Goal: Information Seeking & Learning: Learn about a topic

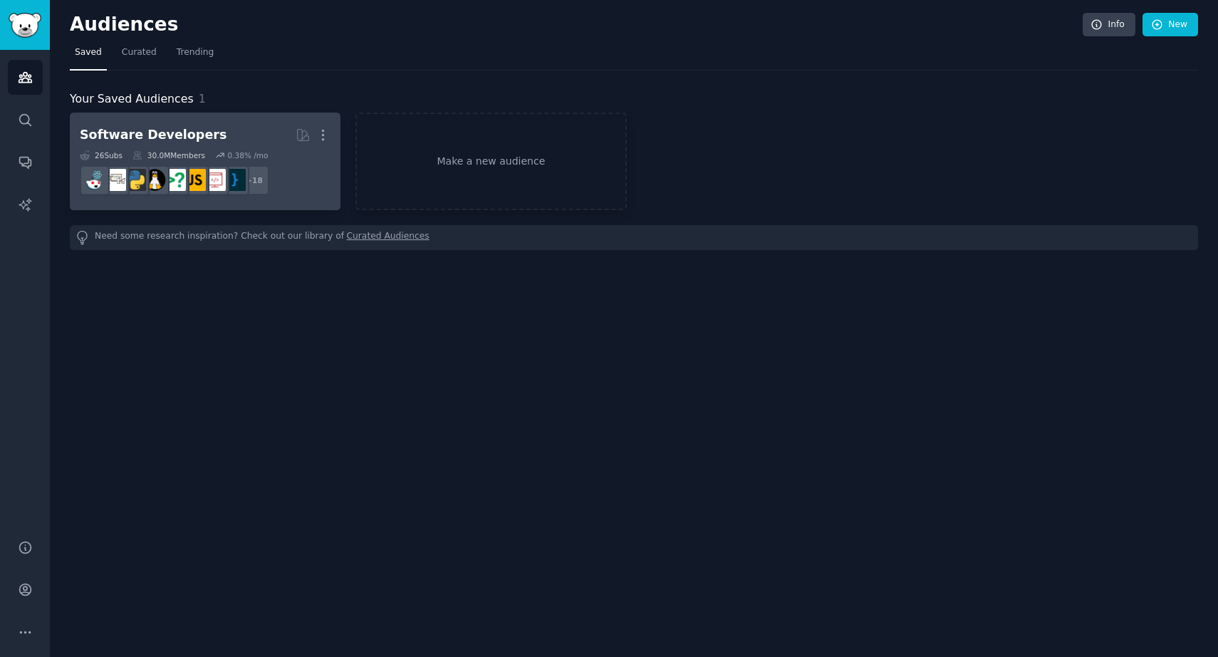
click at [154, 148] on div "Software Developers More 26 Sub s 30.0M Members 0.38 % /mo r/reactjs + 18" at bounding box center [205, 162] width 251 height 78
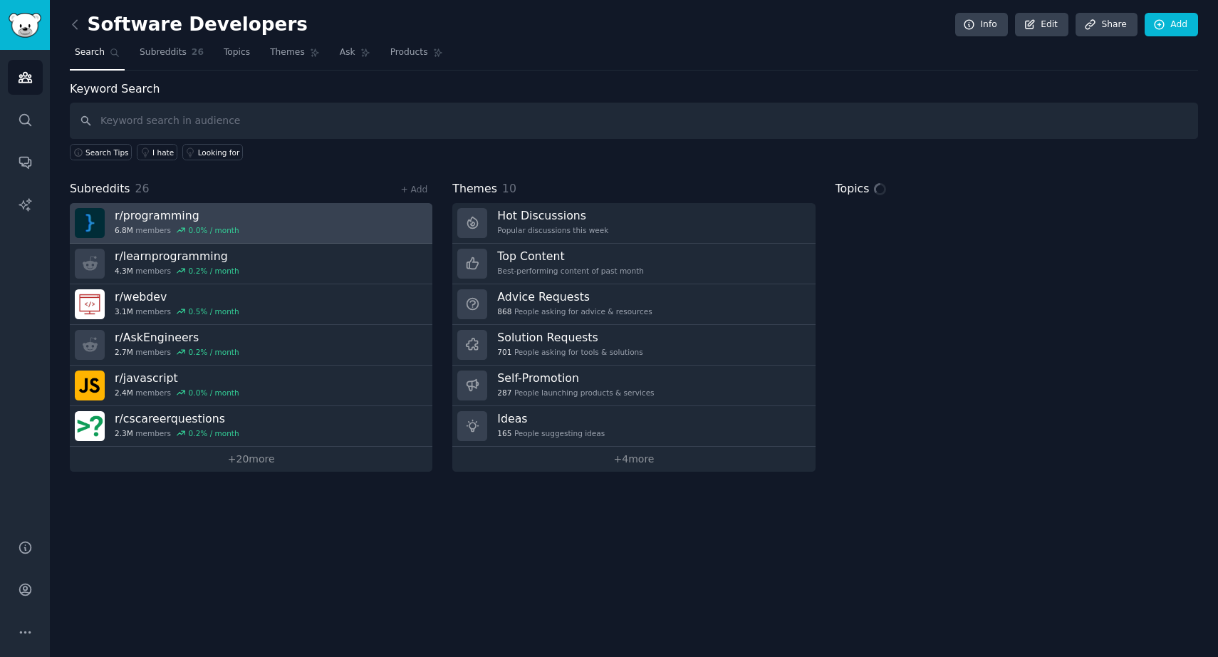
click at [283, 233] on link "r/ programming 6.8M members 0.0 % / month" at bounding box center [251, 223] width 363 height 41
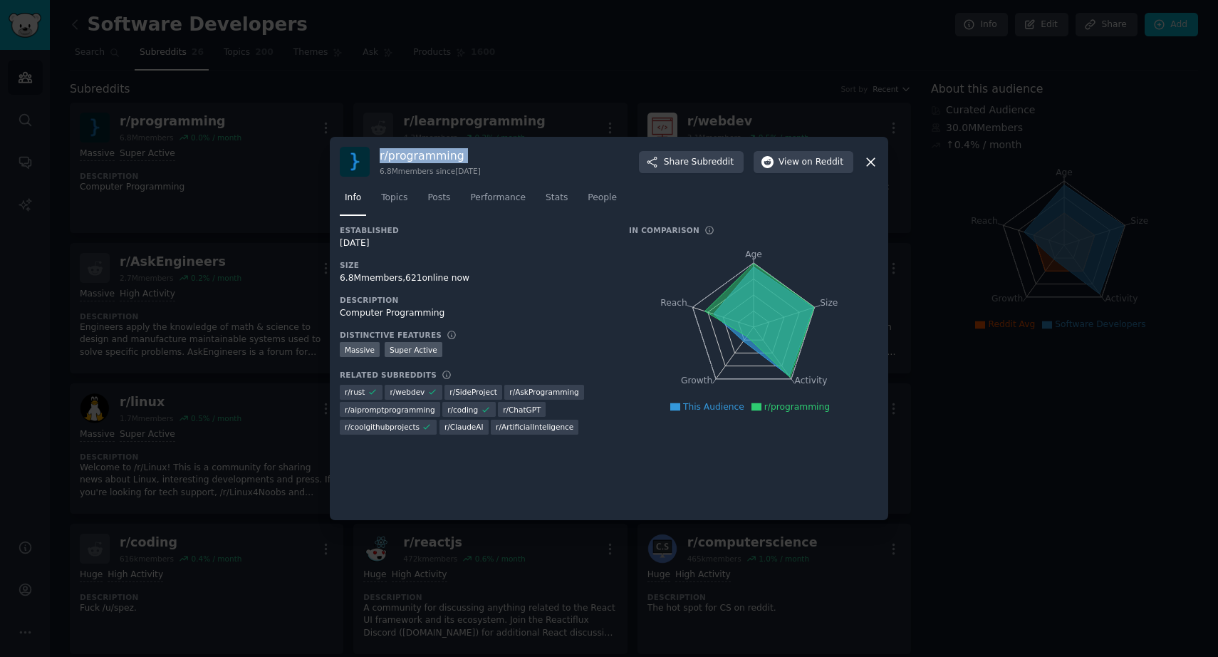
drag, startPoint x: 380, startPoint y: 157, endPoint x: 462, endPoint y: 164, distance: 82.2
click at [462, 164] on div "r/ programming 6.8M members since [DATE]" at bounding box center [430, 162] width 101 height 28
click at [789, 168] on span "View on Reddit" at bounding box center [811, 162] width 65 height 13
click at [816, 252] on icon "Age Size Activity Growth Reach" at bounding box center [753, 326] width 249 height 179
click at [779, 162] on button "View on Reddit" at bounding box center [804, 162] width 100 height 23
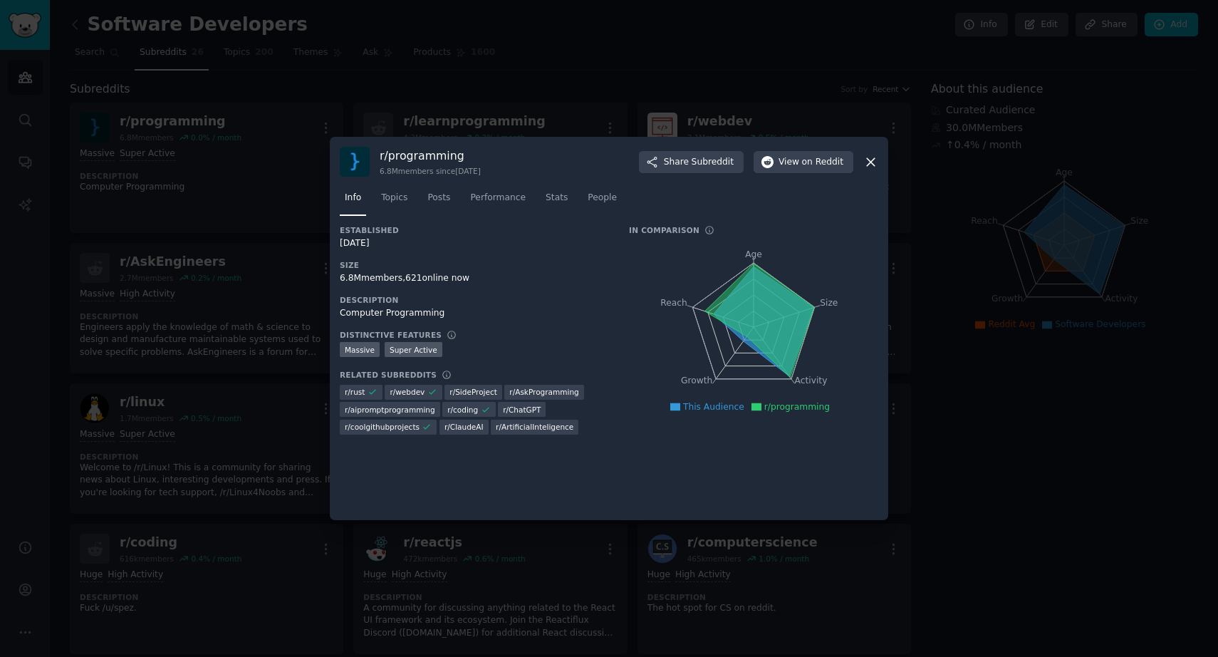
click at [270, 145] on div at bounding box center [609, 328] width 1218 height 657
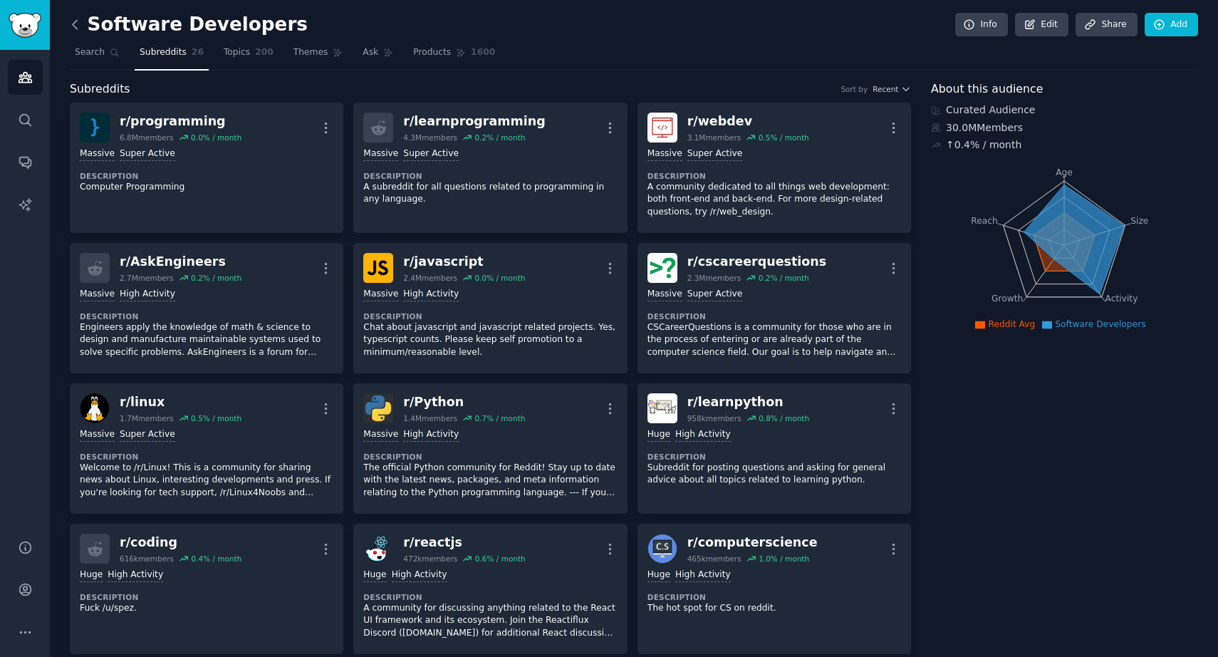
click at [78, 21] on icon at bounding box center [75, 24] width 15 height 15
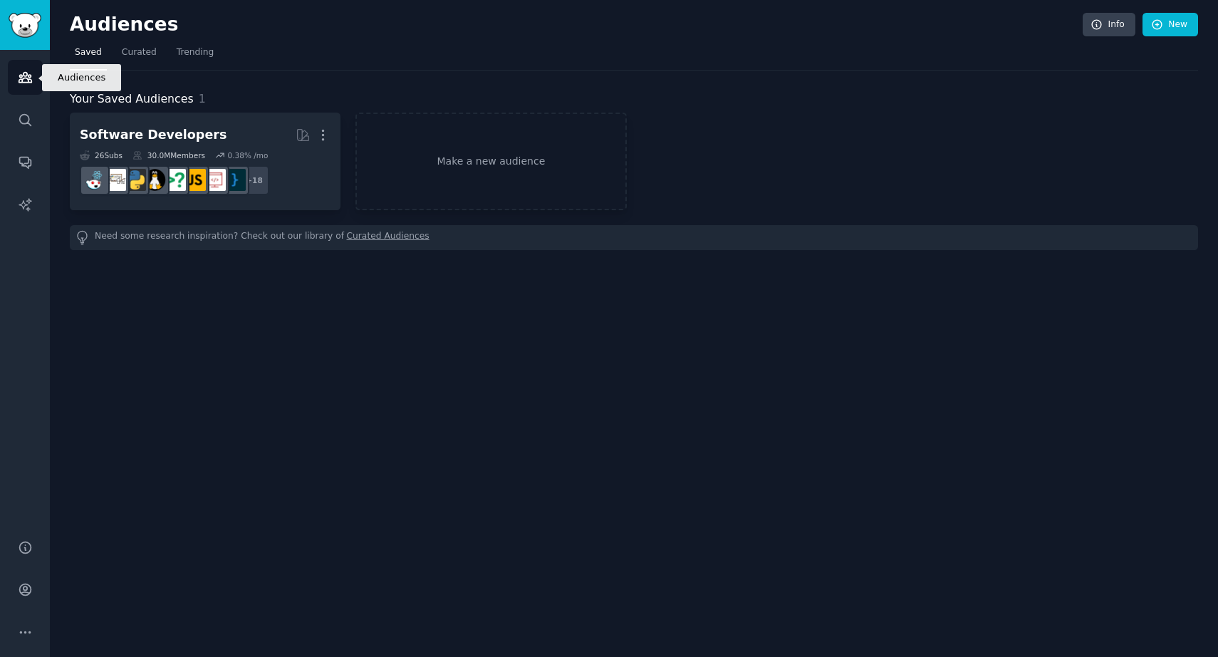
click at [30, 87] on link "Audiences" at bounding box center [25, 77] width 35 height 35
click at [28, 37] on link "Sidebar" at bounding box center [25, 25] width 50 height 50
click at [28, 25] on img "Sidebar" at bounding box center [25, 25] width 33 height 25
click at [28, 119] on icon "Sidebar" at bounding box center [25, 120] width 15 height 15
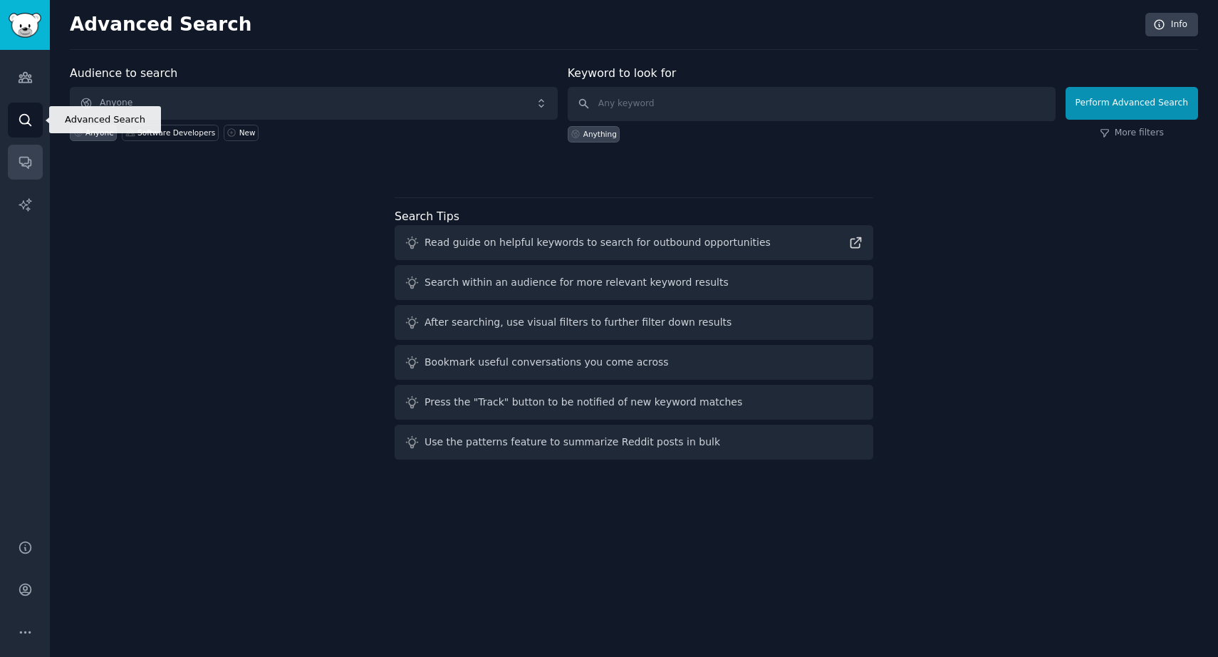
click at [30, 153] on link "Conversations" at bounding box center [25, 162] width 35 height 35
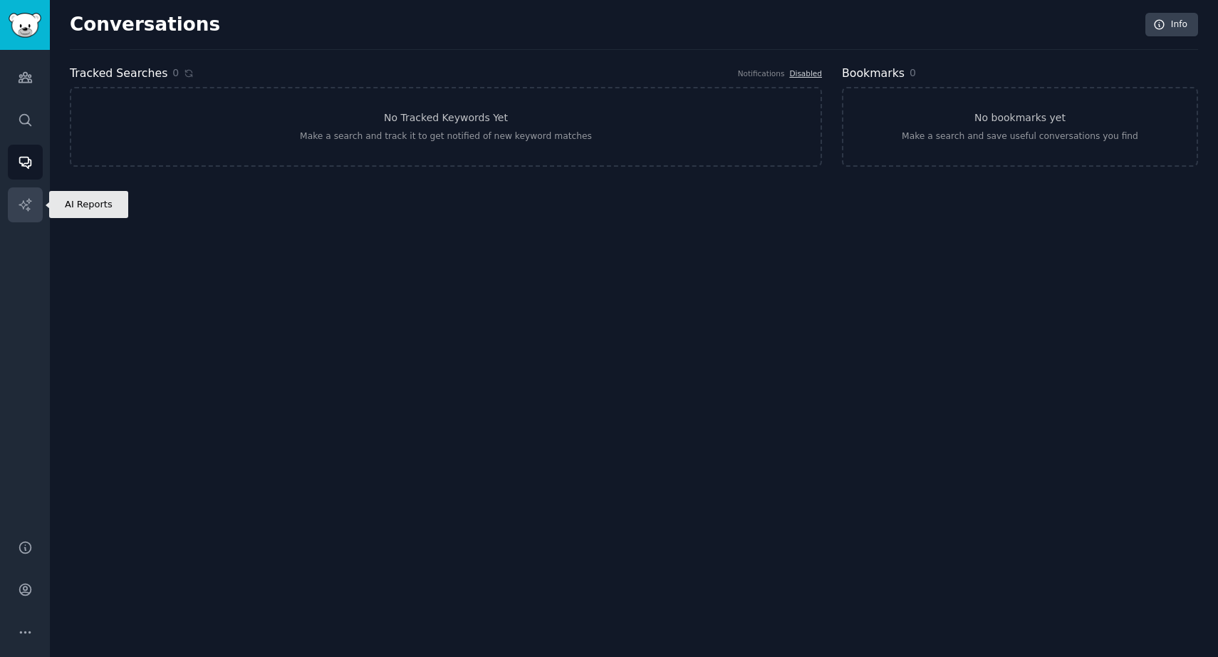
click at [31, 200] on icon "Sidebar" at bounding box center [25, 204] width 12 height 12
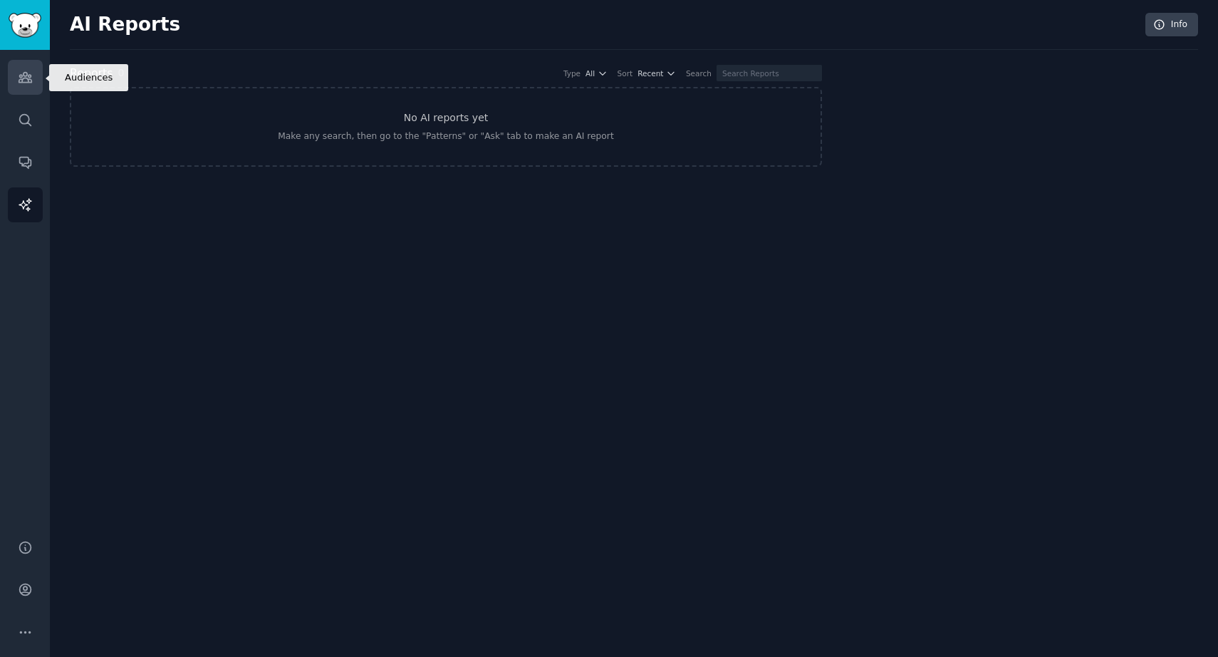
click at [24, 64] on link "Audiences" at bounding box center [25, 77] width 35 height 35
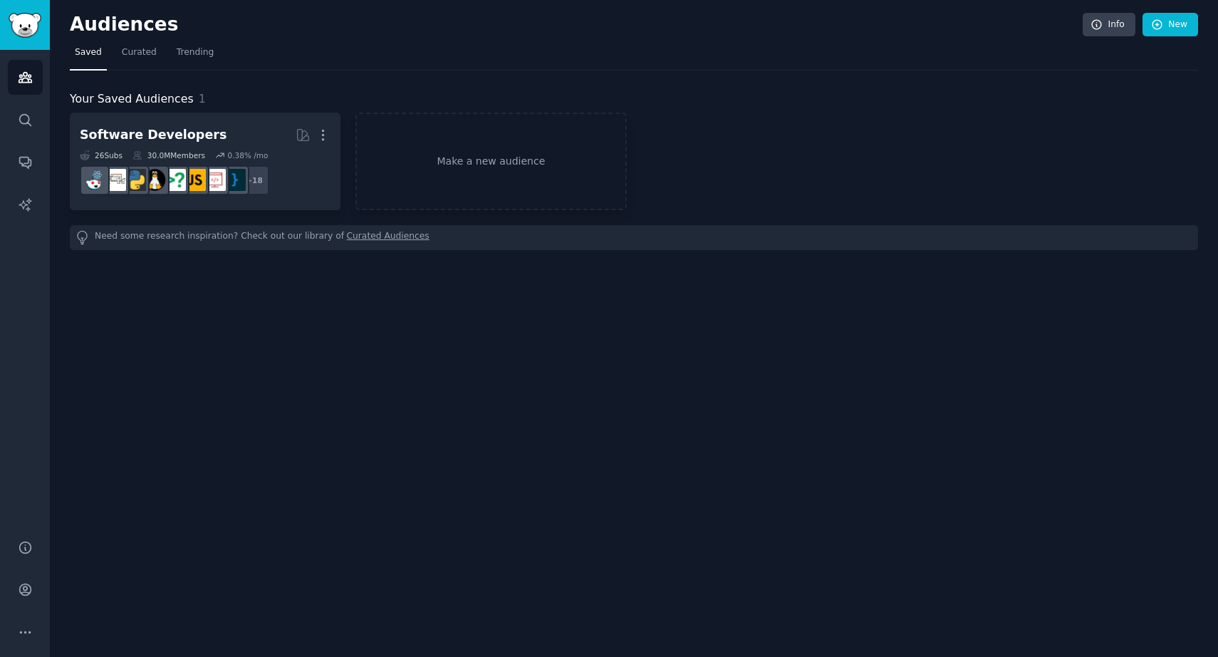
click at [30, 8] on link "Sidebar" at bounding box center [25, 25] width 50 height 50
click at [31, 9] on link "Sidebar" at bounding box center [25, 25] width 50 height 50
click at [392, 124] on link "Make a new audience" at bounding box center [490, 162] width 271 height 98
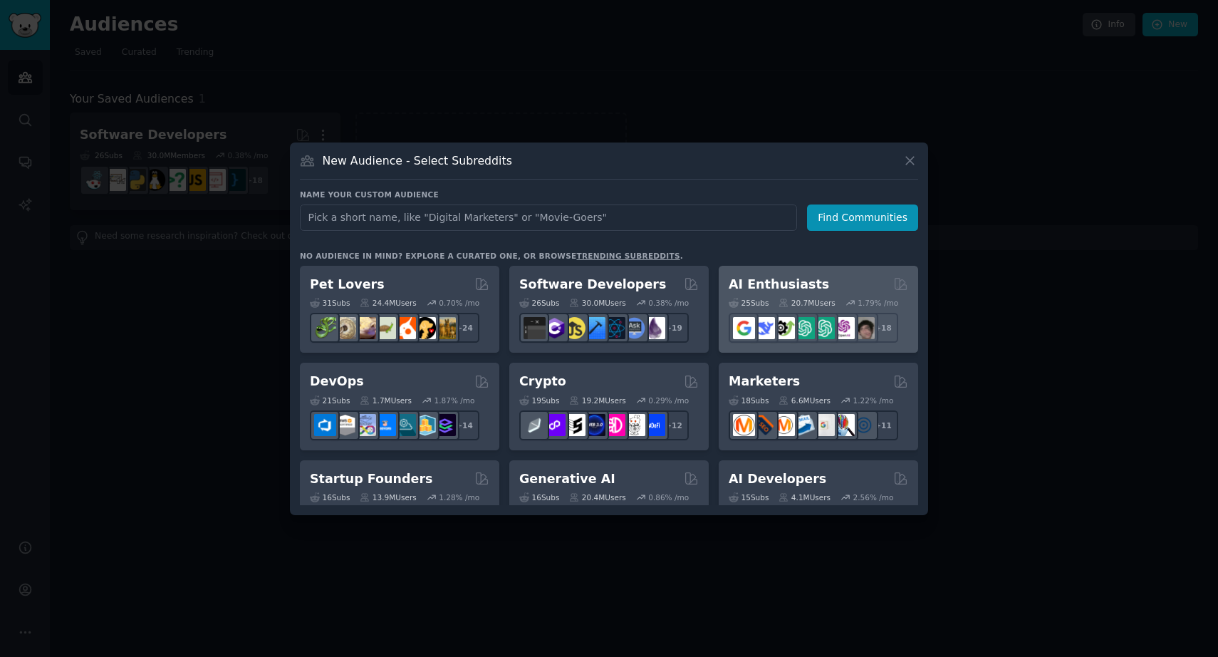
click at [811, 291] on h2 "AI Enthusiasts" at bounding box center [779, 285] width 100 height 18
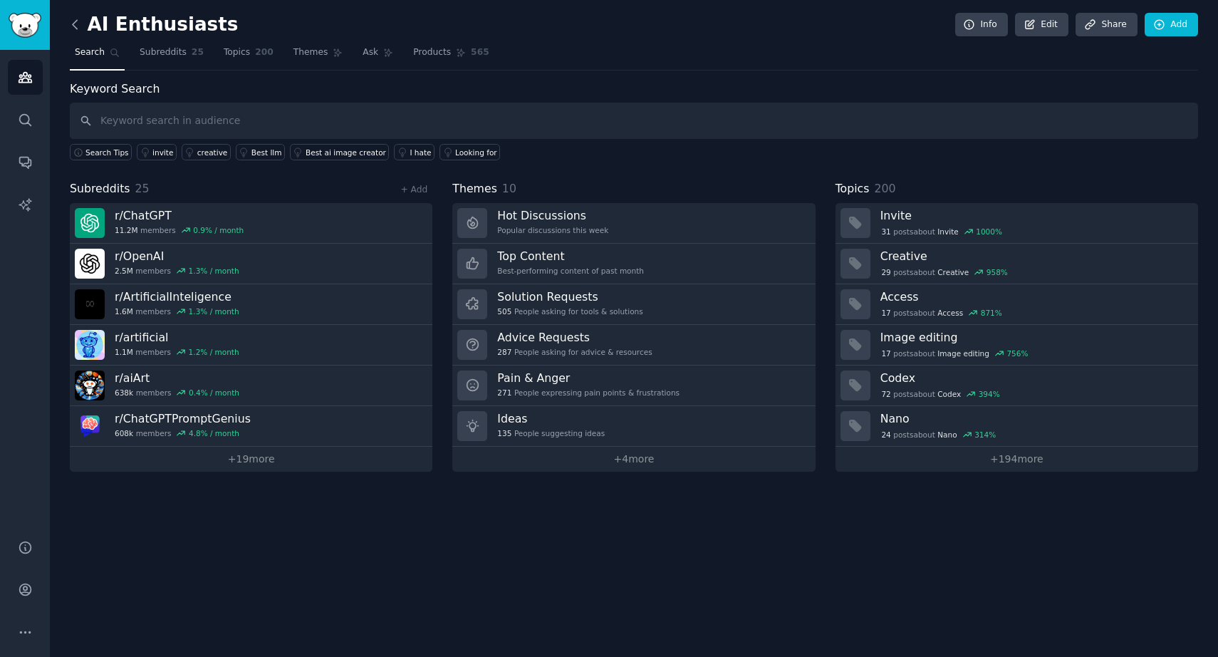
click at [73, 24] on icon at bounding box center [75, 24] width 4 height 9
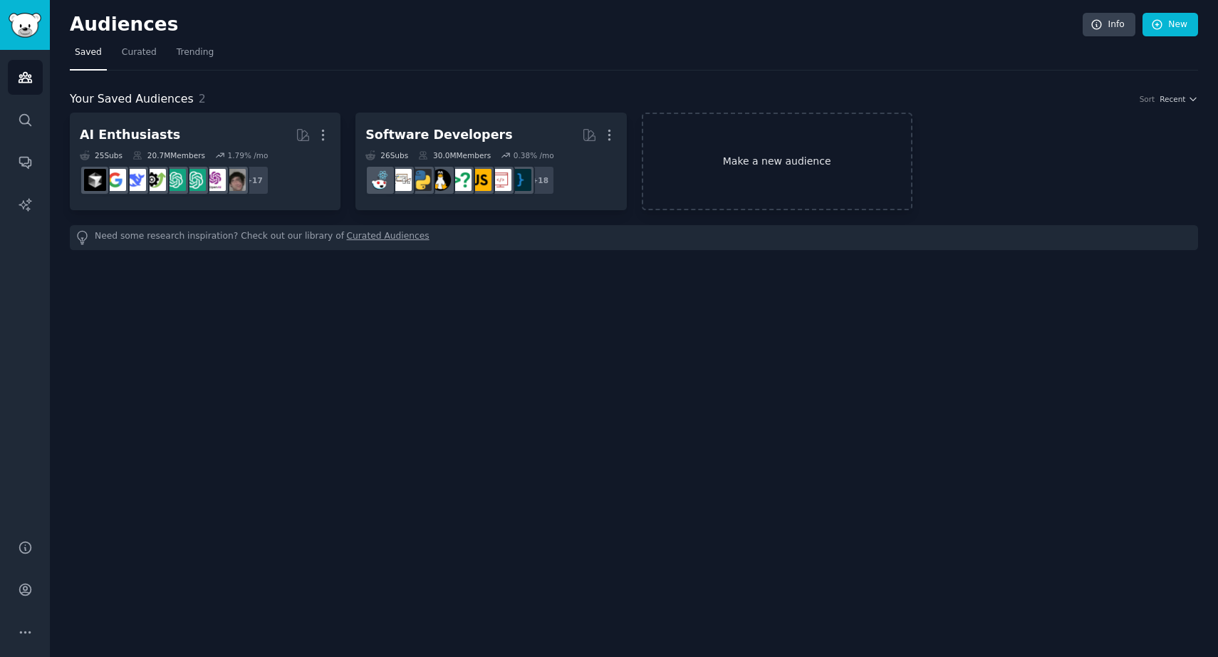
click at [713, 146] on link "Make a new audience" at bounding box center [777, 162] width 271 height 98
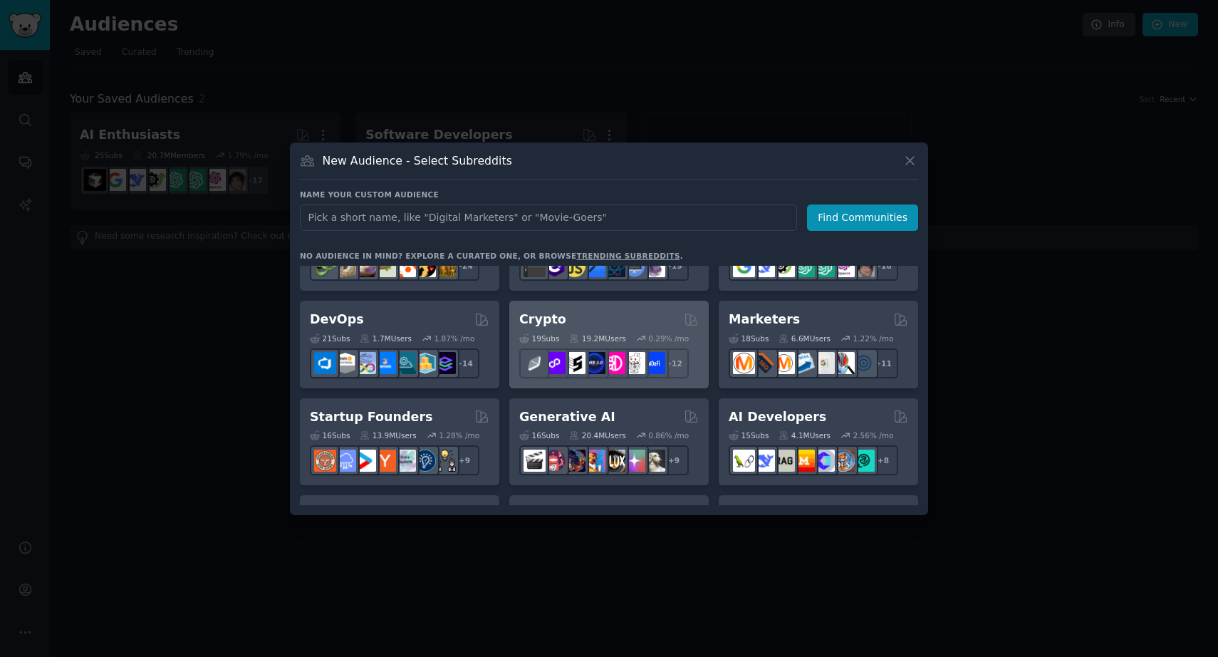
scroll to position [68, 0]
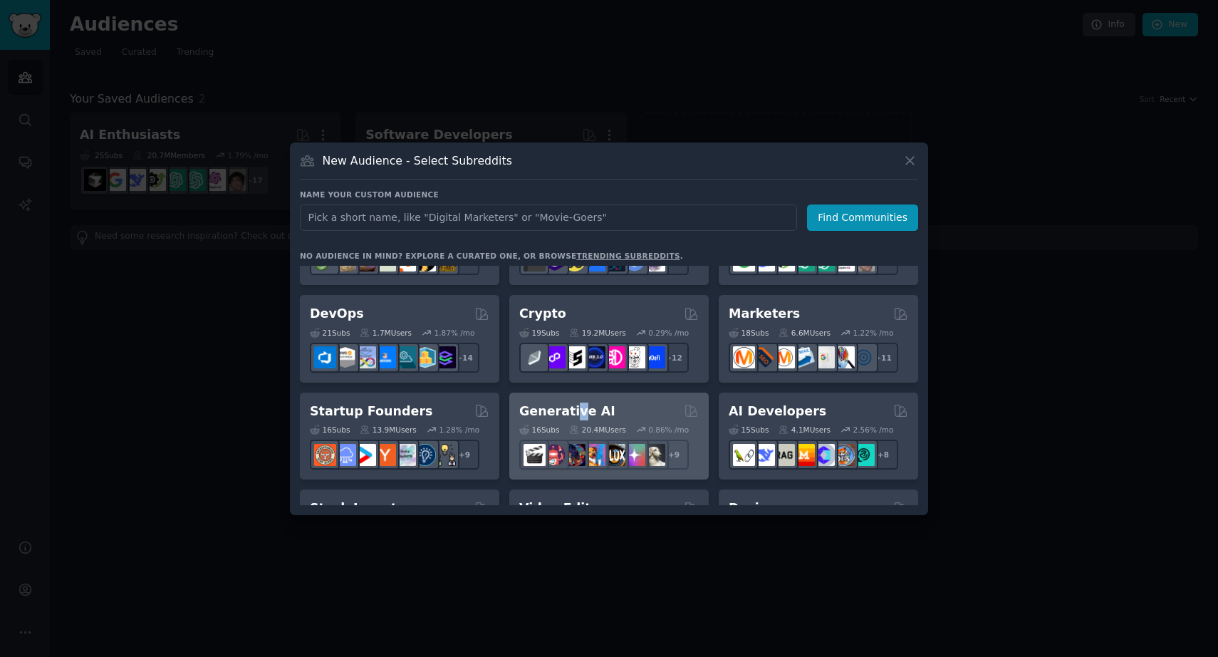
click at [573, 408] on h2 "Generative AI" at bounding box center [567, 411] width 96 height 18
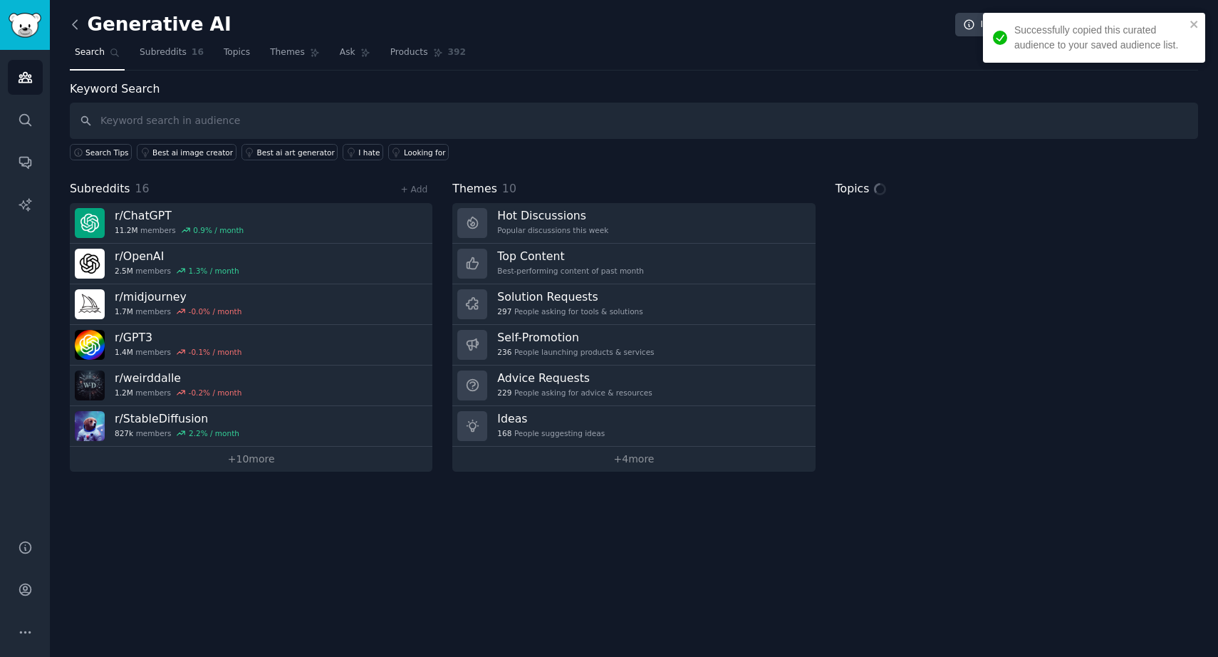
click at [79, 26] on icon at bounding box center [75, 24] width 15 height 15
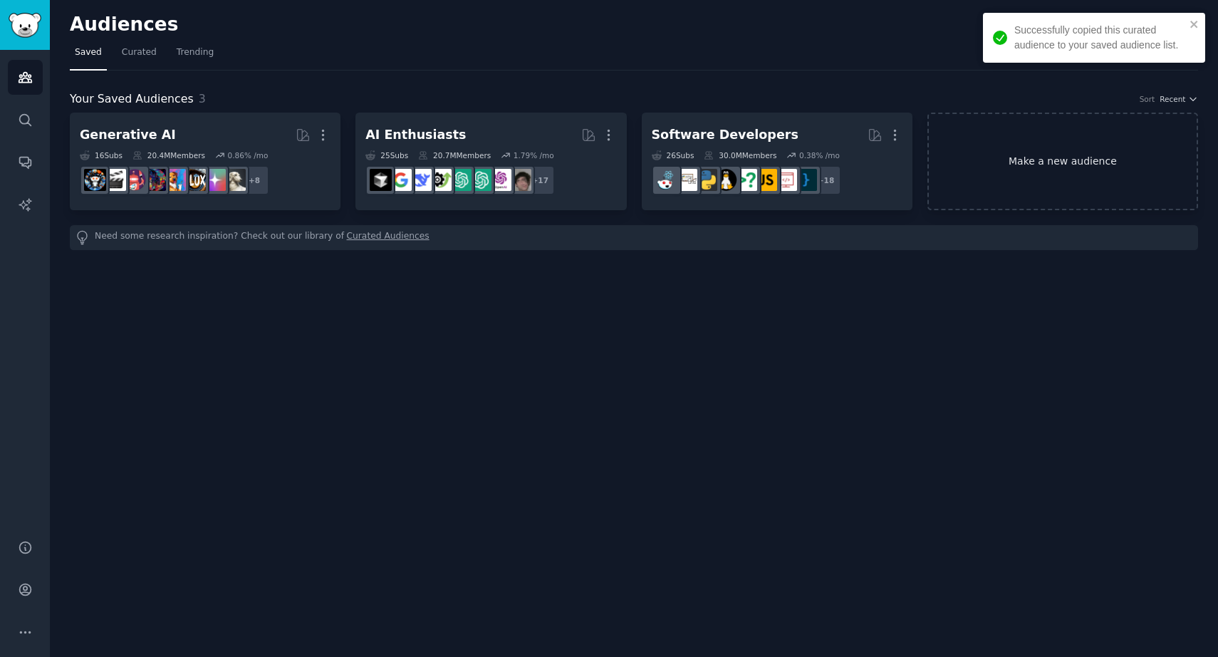
click at [982, 168] on link "Make a new audience" at bounding box center [1062, 162] width 271 height 98
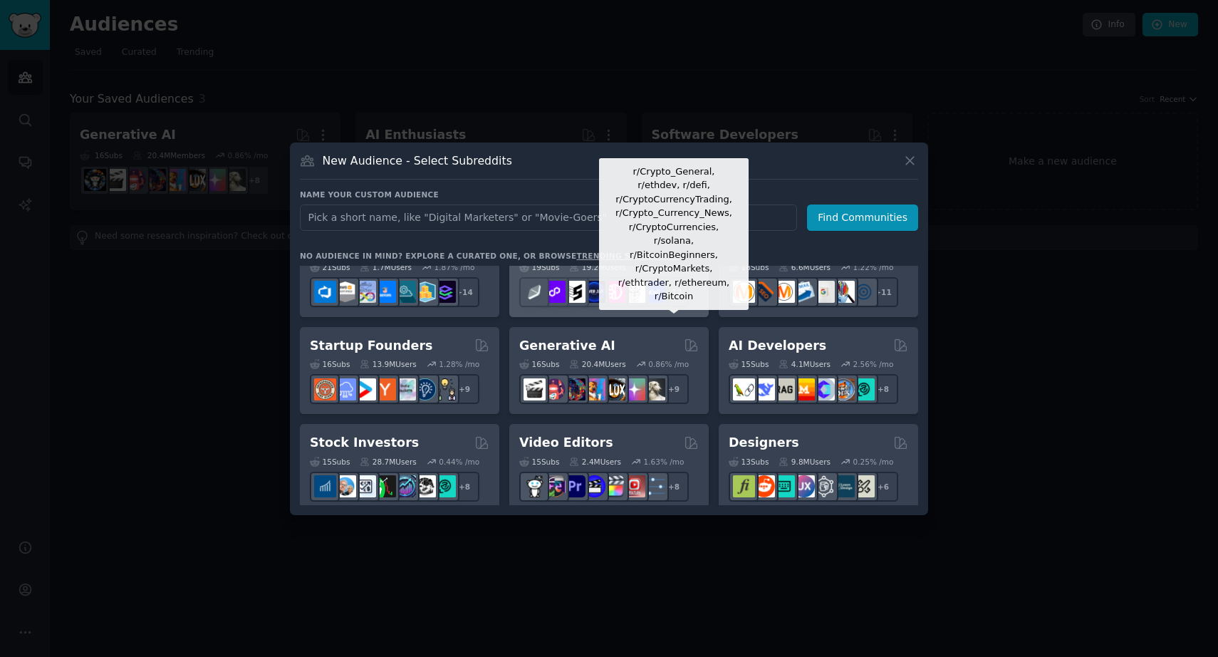
scroll to position [135, 0]
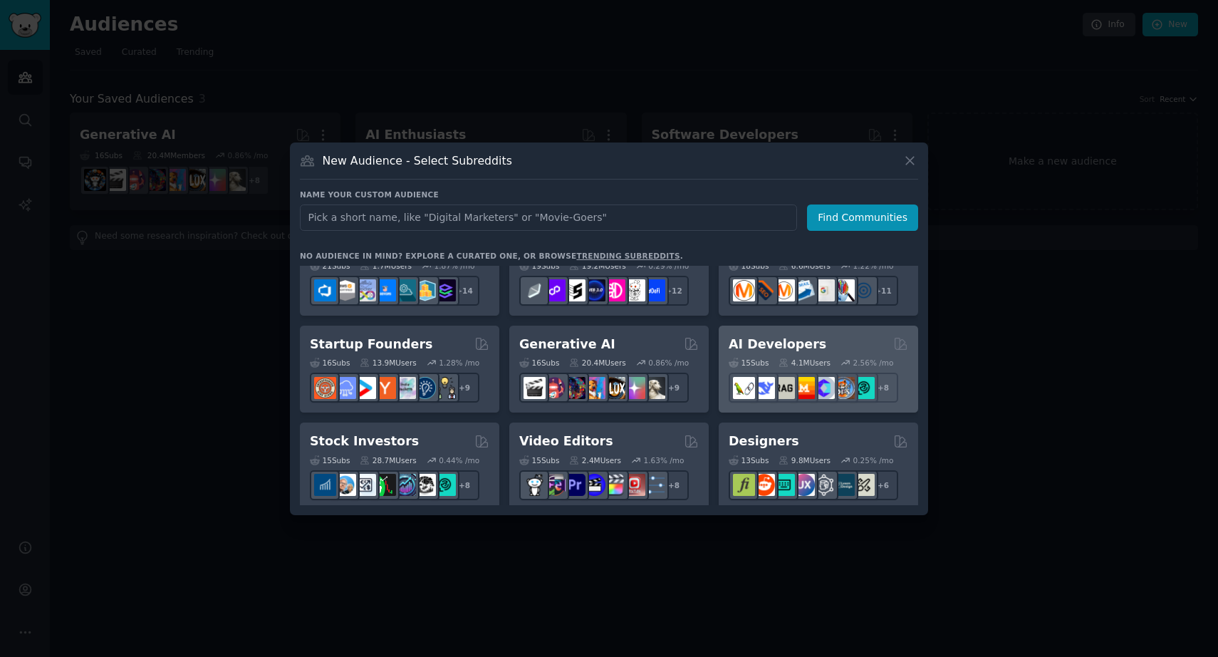
click at [803, 343] on h2 "AI Developers" at bounding box center [778, 344] width 98 height 18
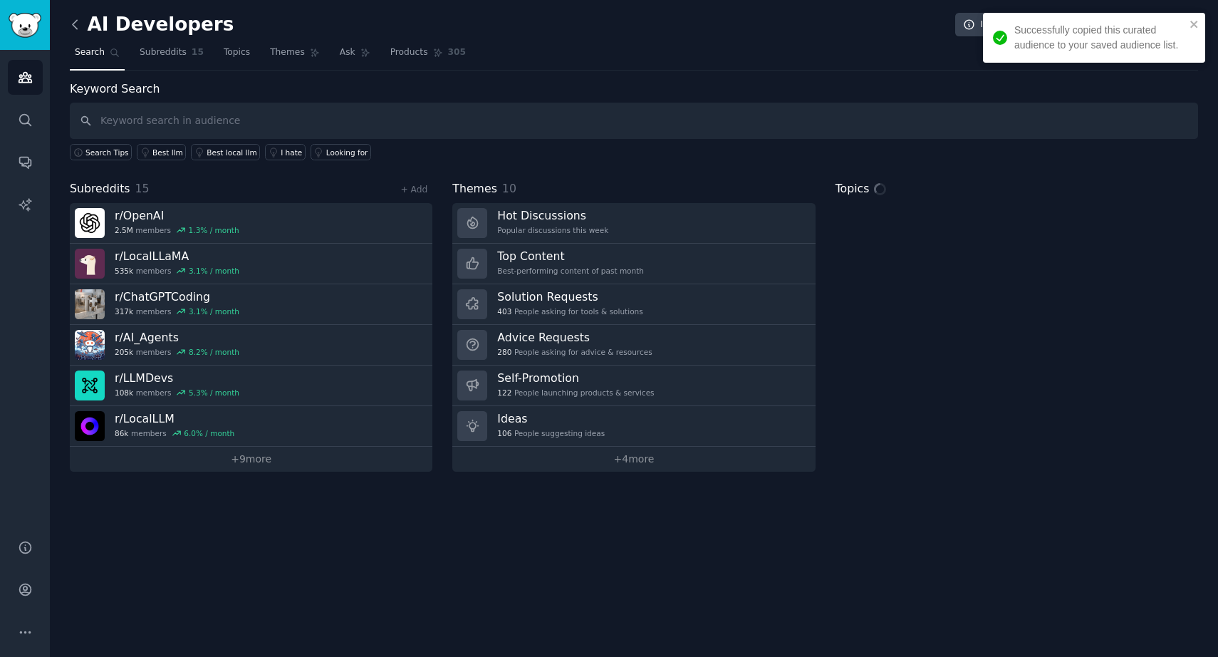
click at [74, 29] on icon at bounding box center [75, 24] width 15 height 15
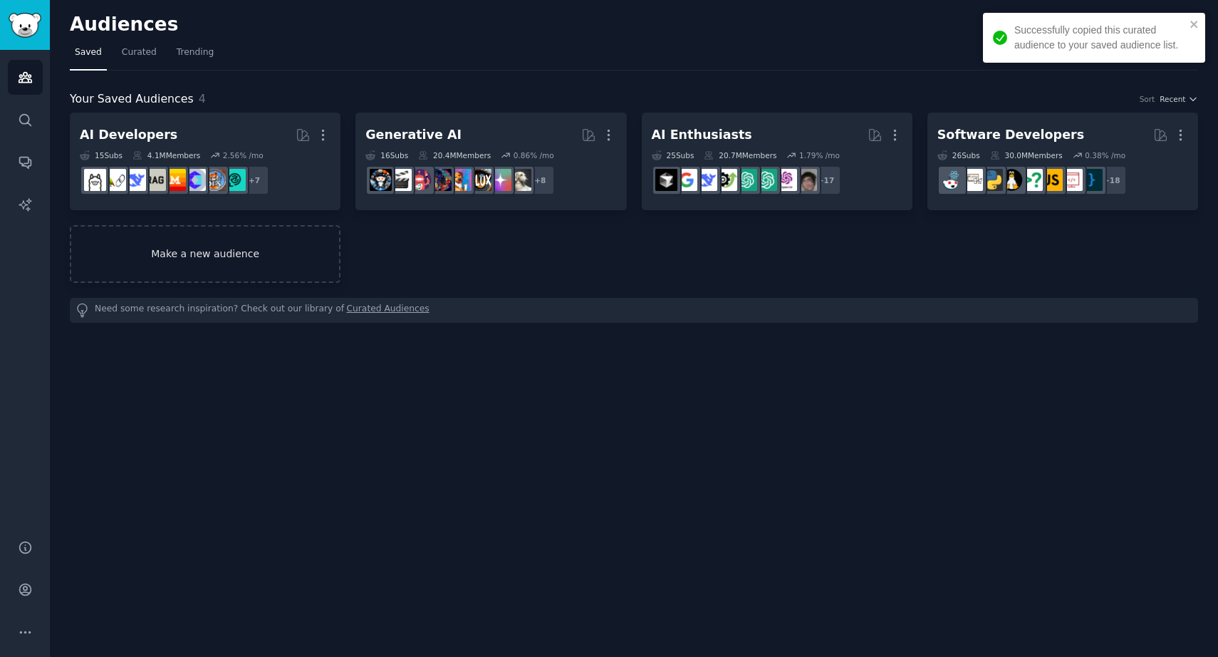
click at [217, 236] on link "Make a new audience" at bounding box center [205, 254] width 271 height 58
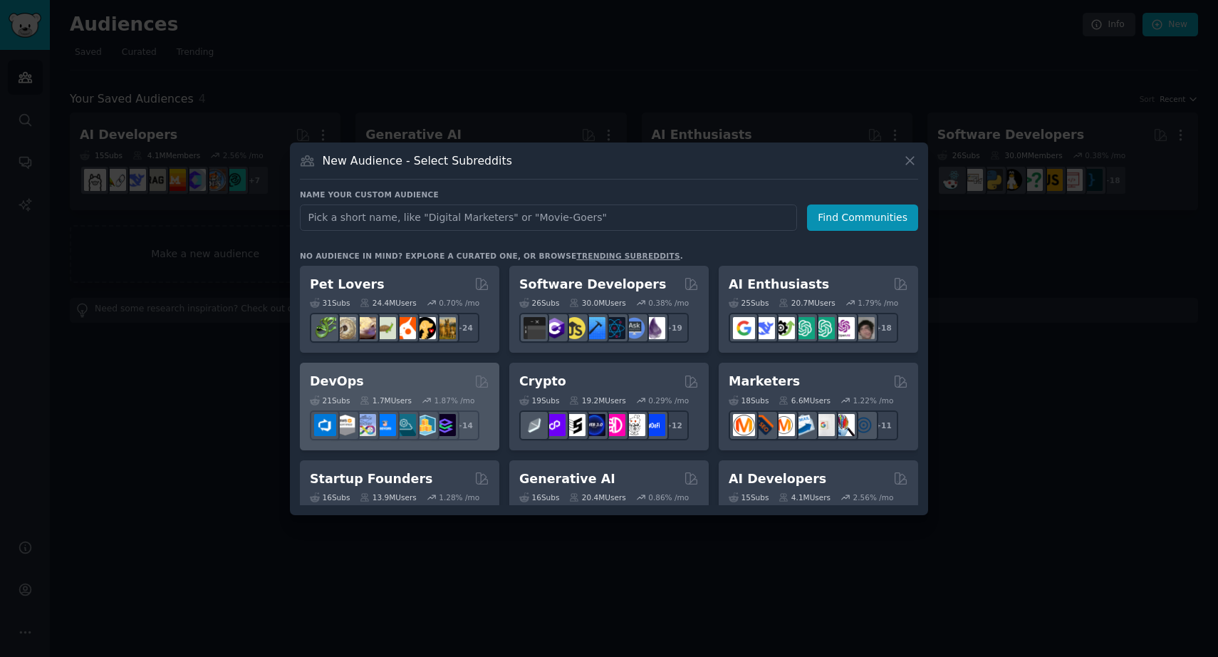
click at [417, 378] on div "DevOps Curated by GummySearch" at bounding box center [399, 382] width 179 height 18
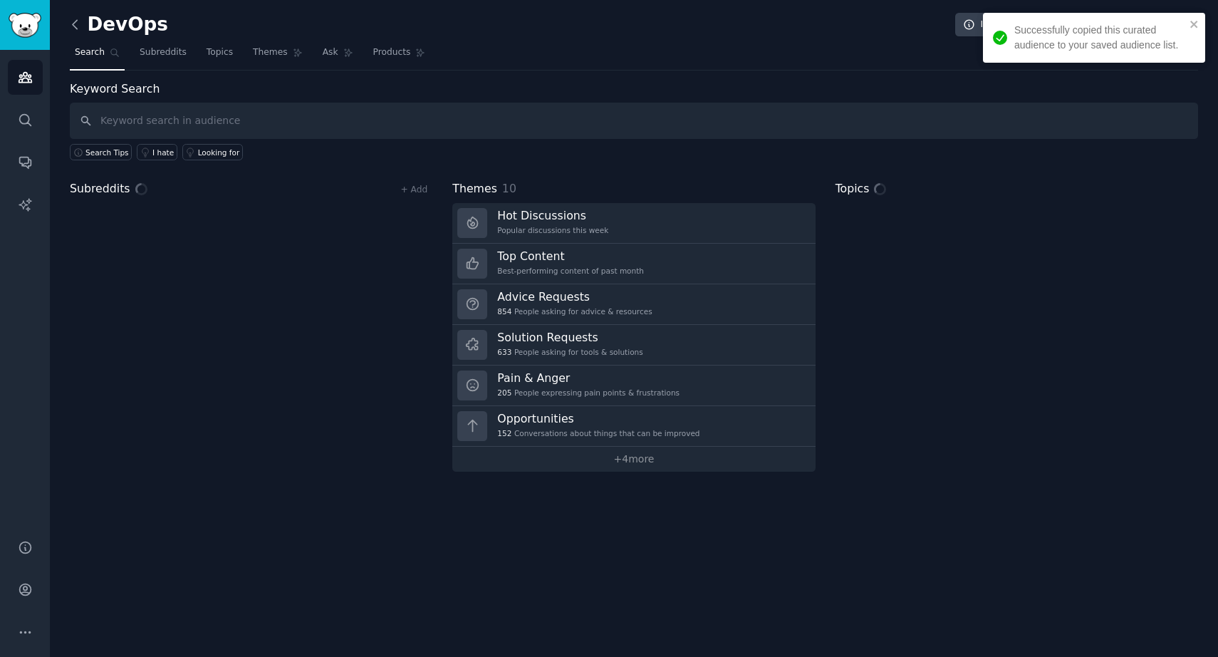
click at [71, 27] on icon at bounding box center [75, 24] width 15 height 15
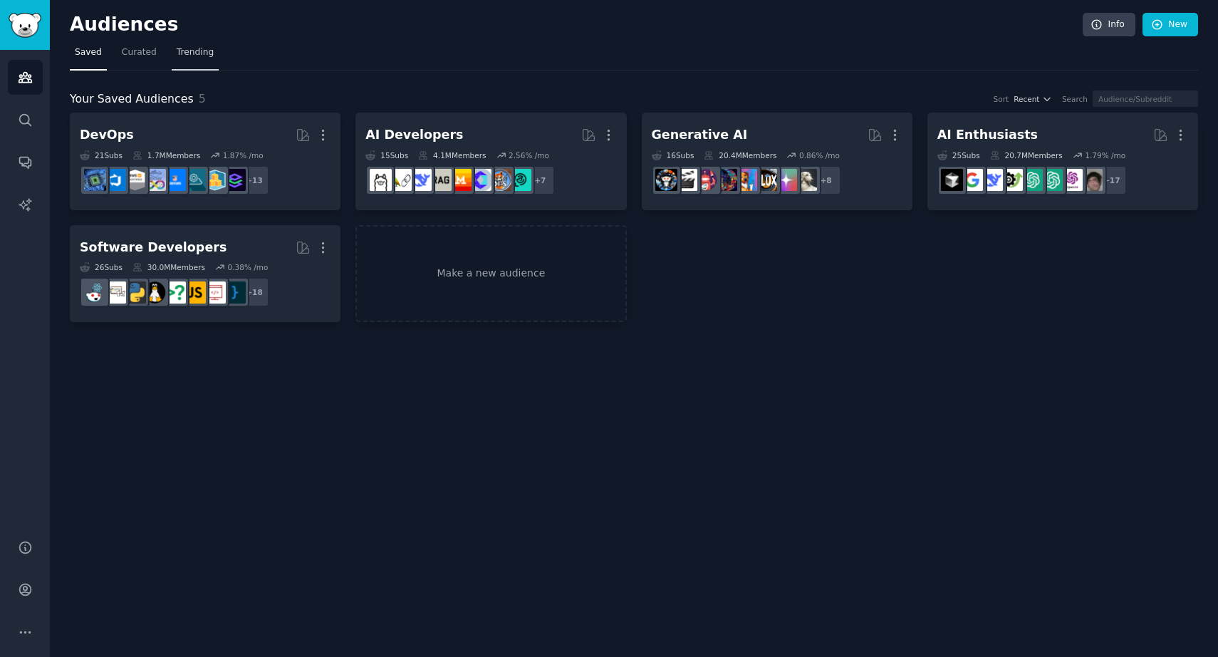
click at [182, 57] on span "Trending" at bounding box center [195, 52] width 37 height 13
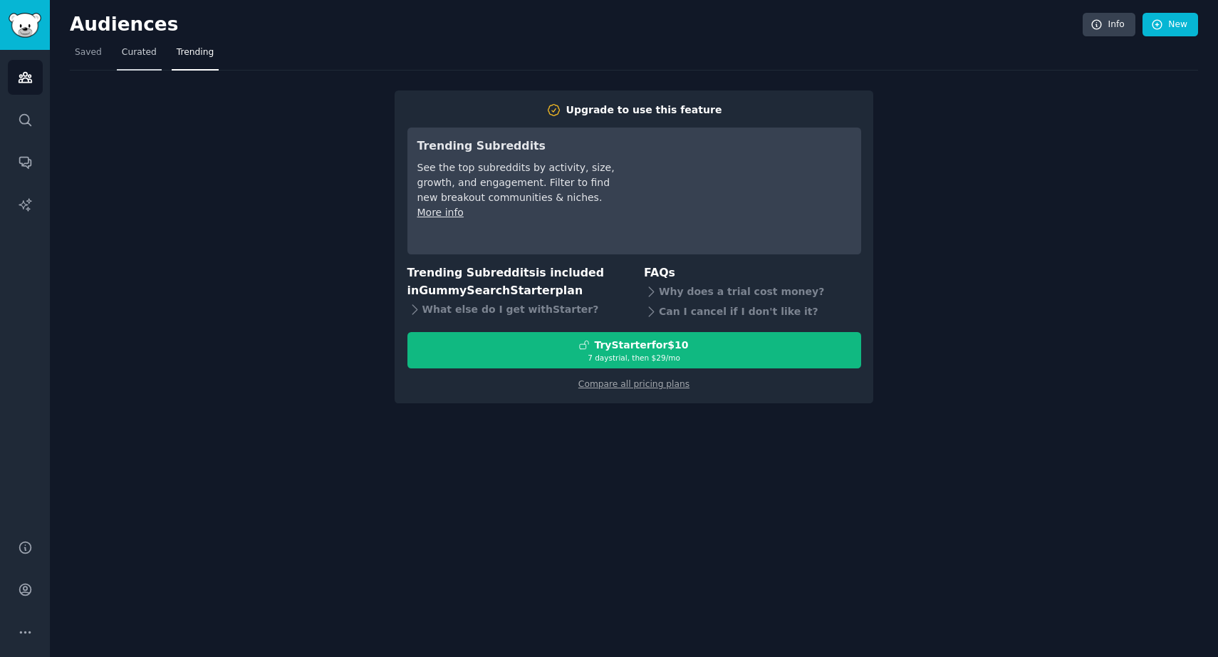
click at [141, 57] on span "Curated" at bounding box center [139, 52] width 35 height 13
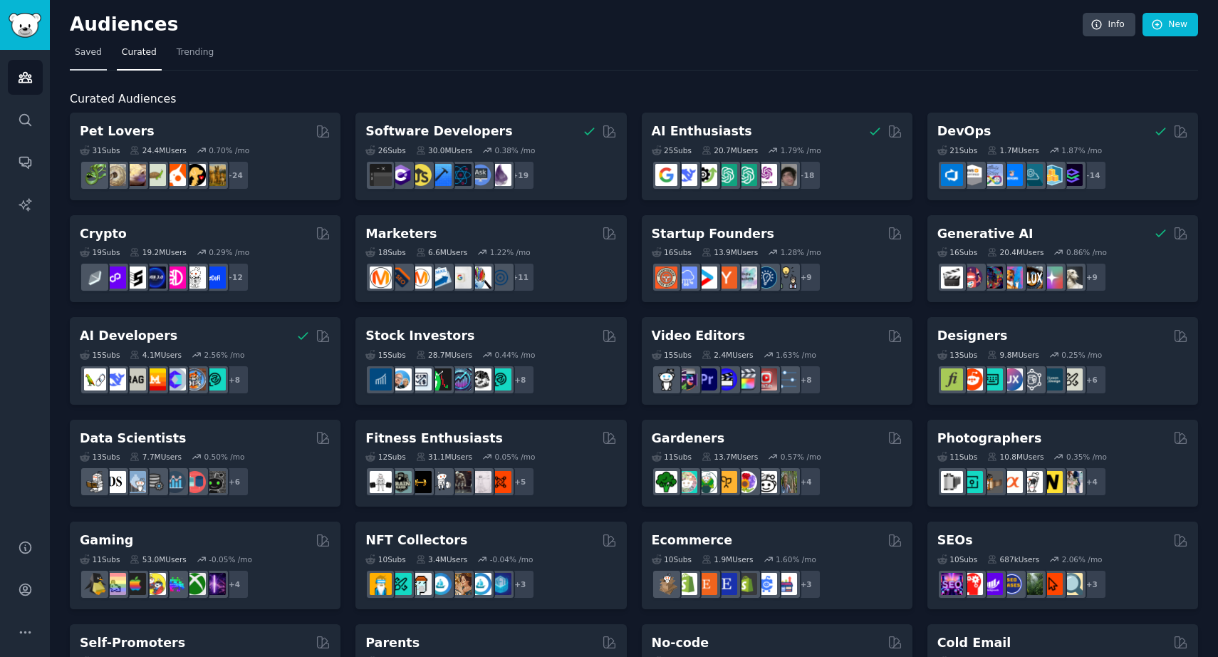
click at [92, 59] on link "Saved" at bounding box center [88, 55] width 37 height 29
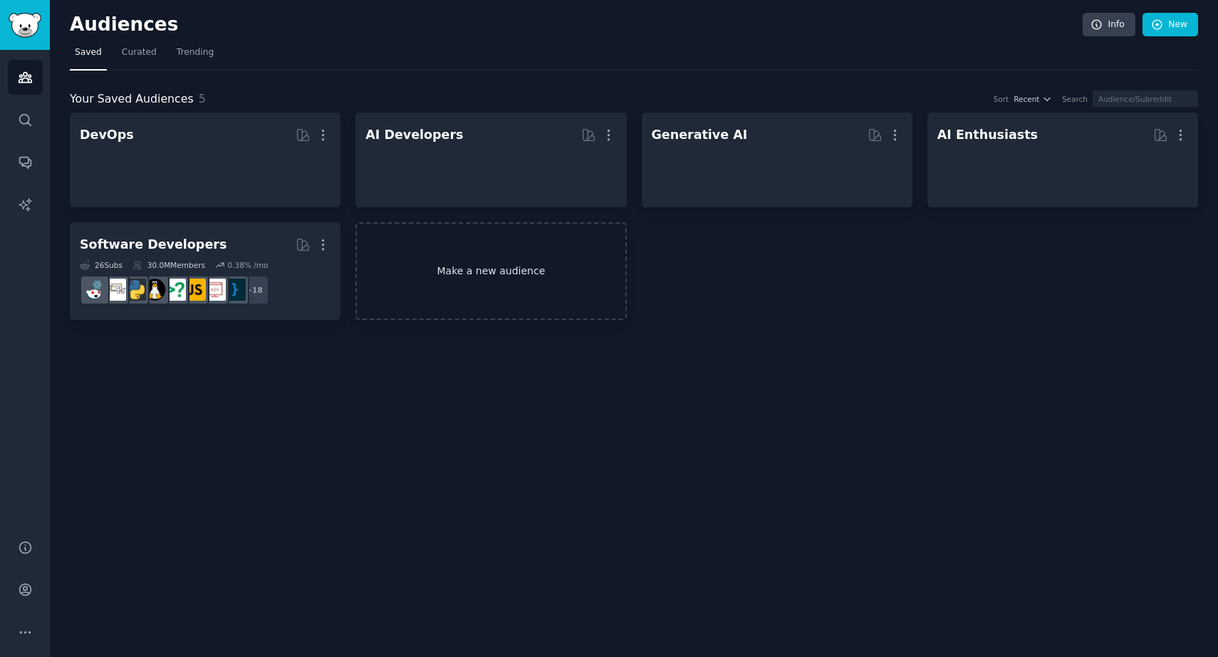
click at [519, 298] on link "Make a new audience" at bounding box center [490, 271] width 271 height 98
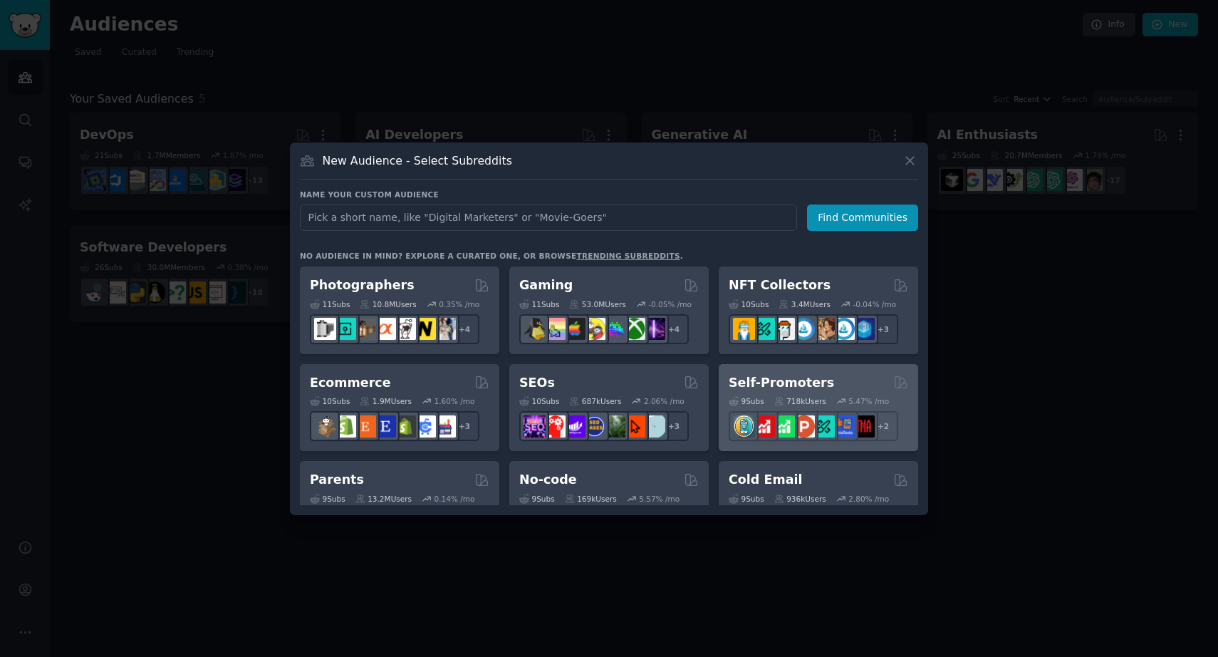
scroll to position [484, 0]
click at [798, 392] on div "9 Sub s 718k Users 5.47 % /mo r/ProductHunters + 2" at bounding box center [818, 417] width 179 height 50
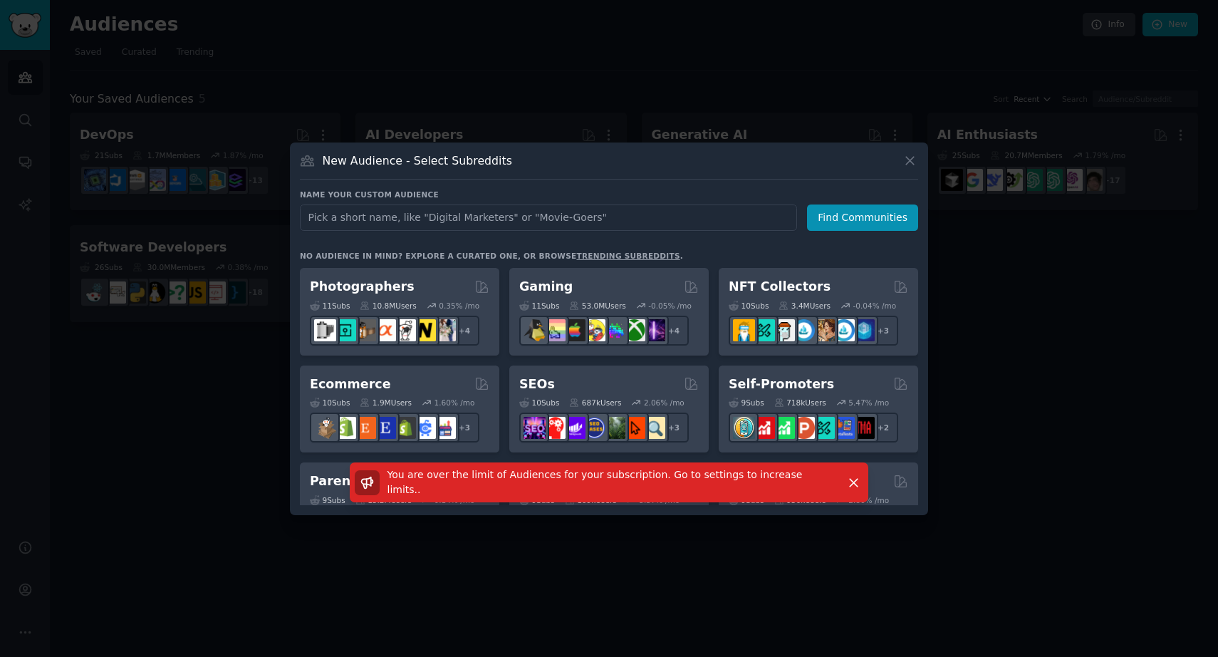
click at [942, 296] on div at bounding box center [609, 328] width 1218 height 657
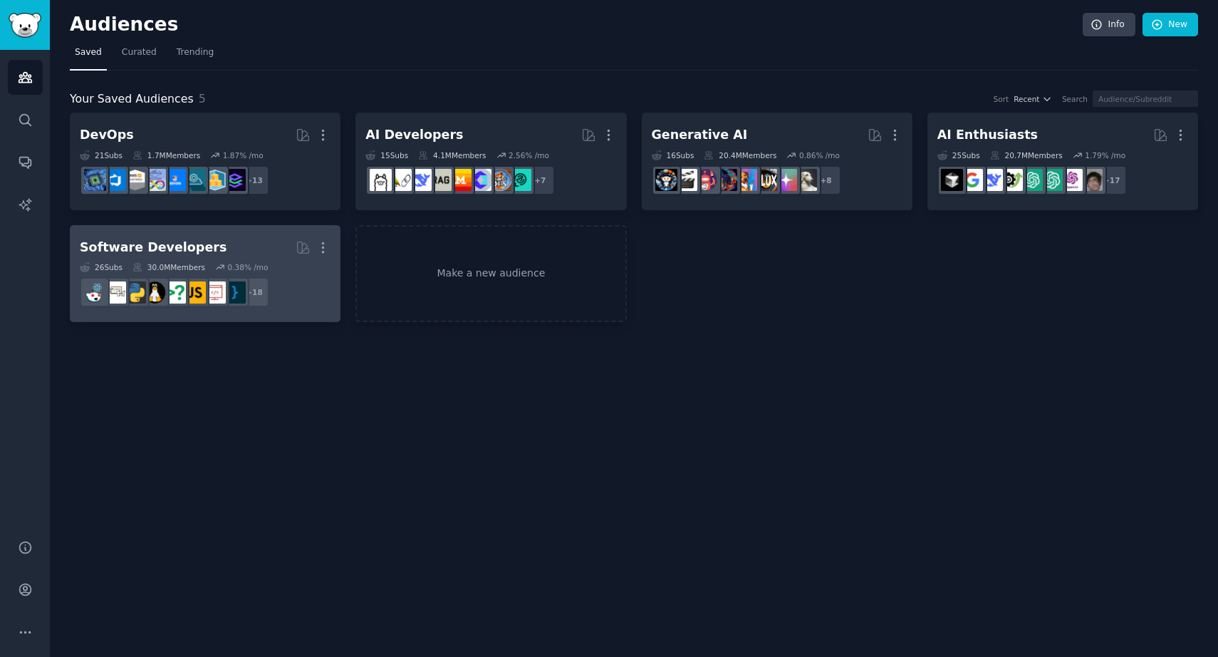
click at [242, 254] on h2 "Software Developers More" at bounding box center [205, 247] width 251 height 25
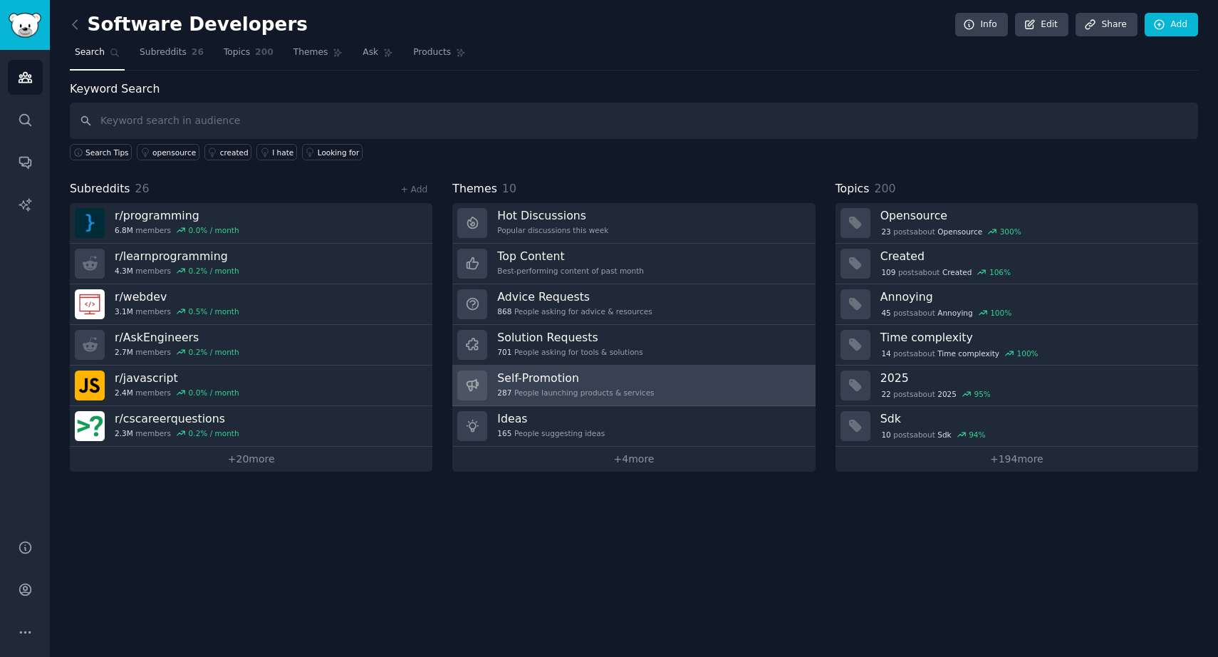
click at [597, 375] on h3 "Self-Promotion" at bounding box center [575, 377] width 157 height 15
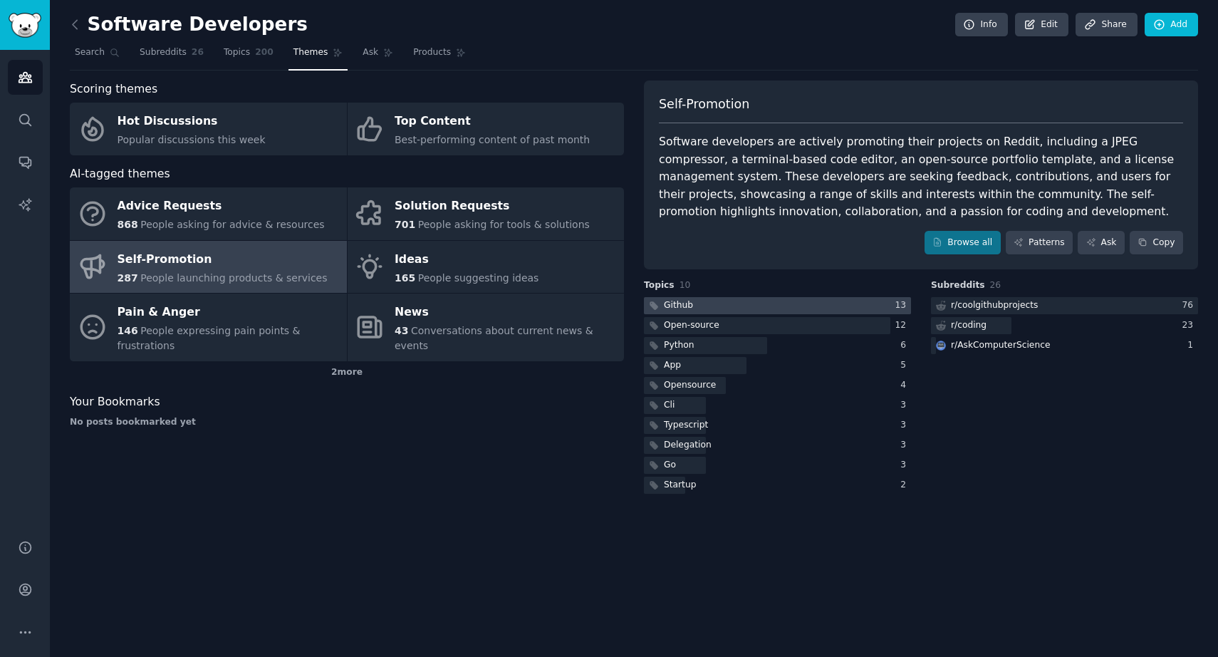
click at [716, 301] on div at bounding box center [777, 306] width 267 height 18
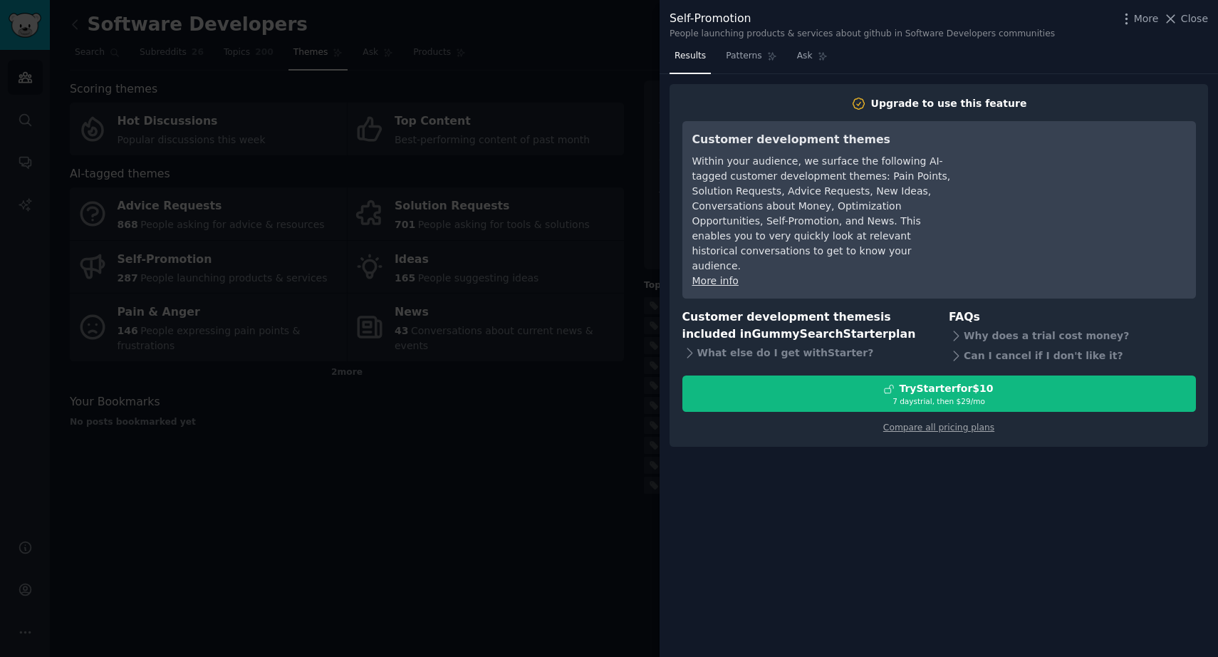
click at [537, 257] on div at bounding box center [609, 328] width 1218 height 657
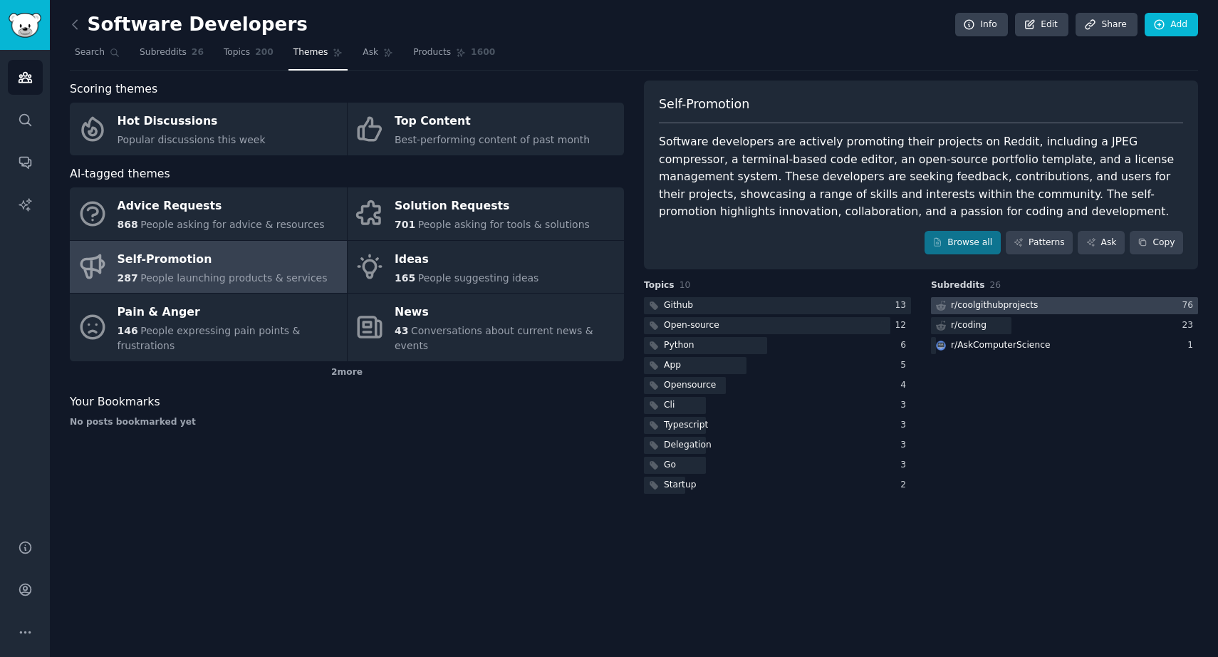
click at [1001, 305] on div "r/ coolgithubprojects" at bounding box center [994, 305] width 87 height 13
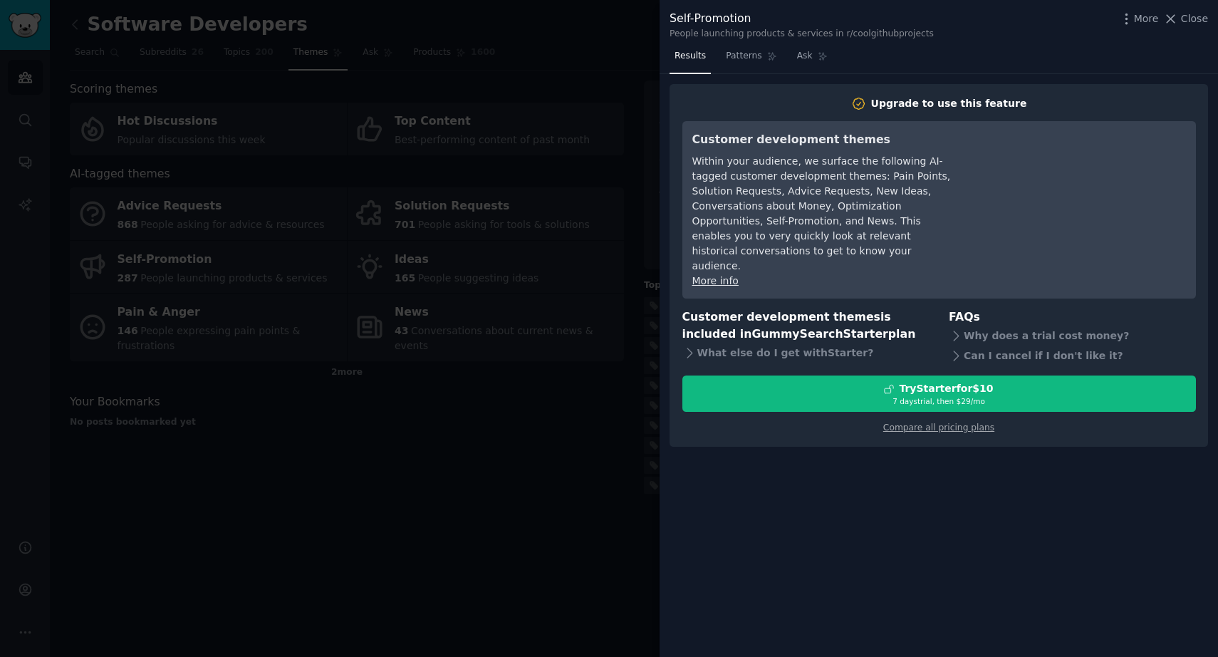
click at [632, 430] on div at bounding box center [609, 328] width 1218 height 657
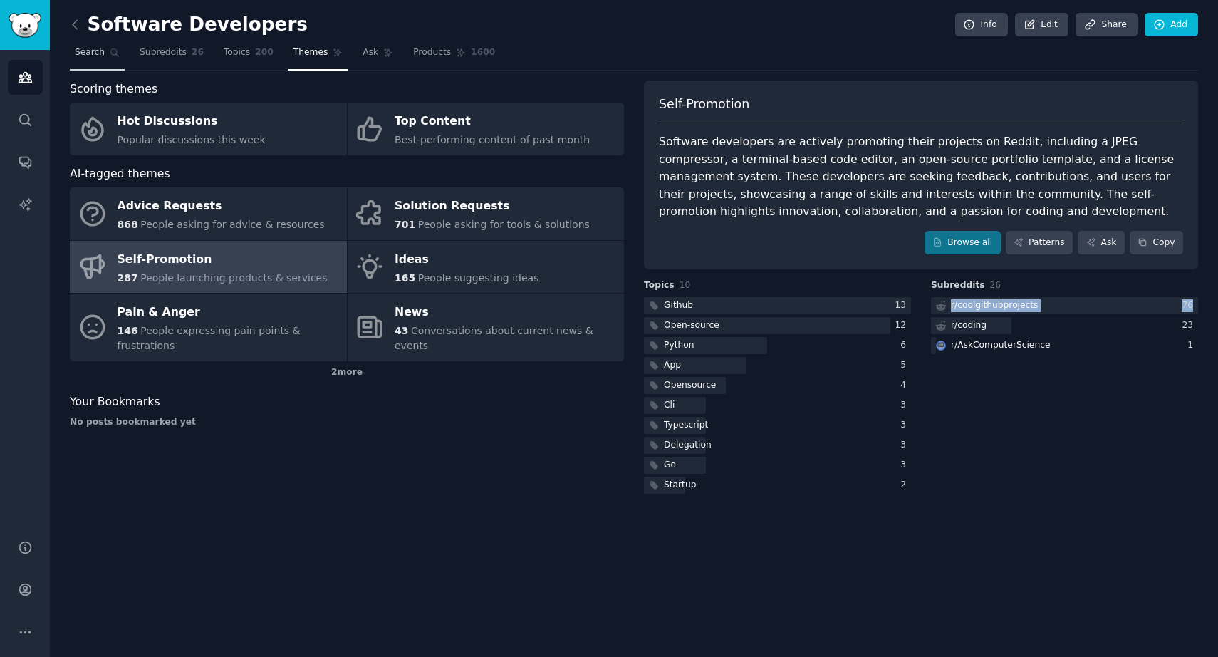
click at [91, 52] on span "Search" at bounding box center [90, 52] width 30 height 13
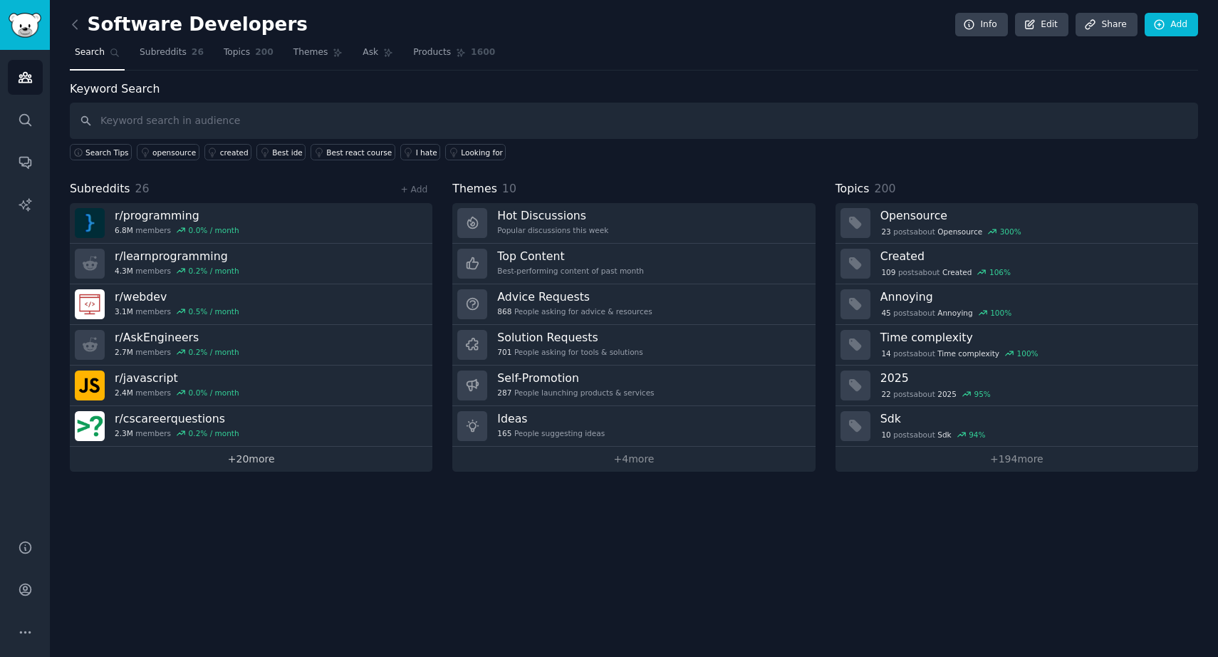
click at [241, 463] on link "+ 20 more" at bounding box center [251, 459] width 363 height 25
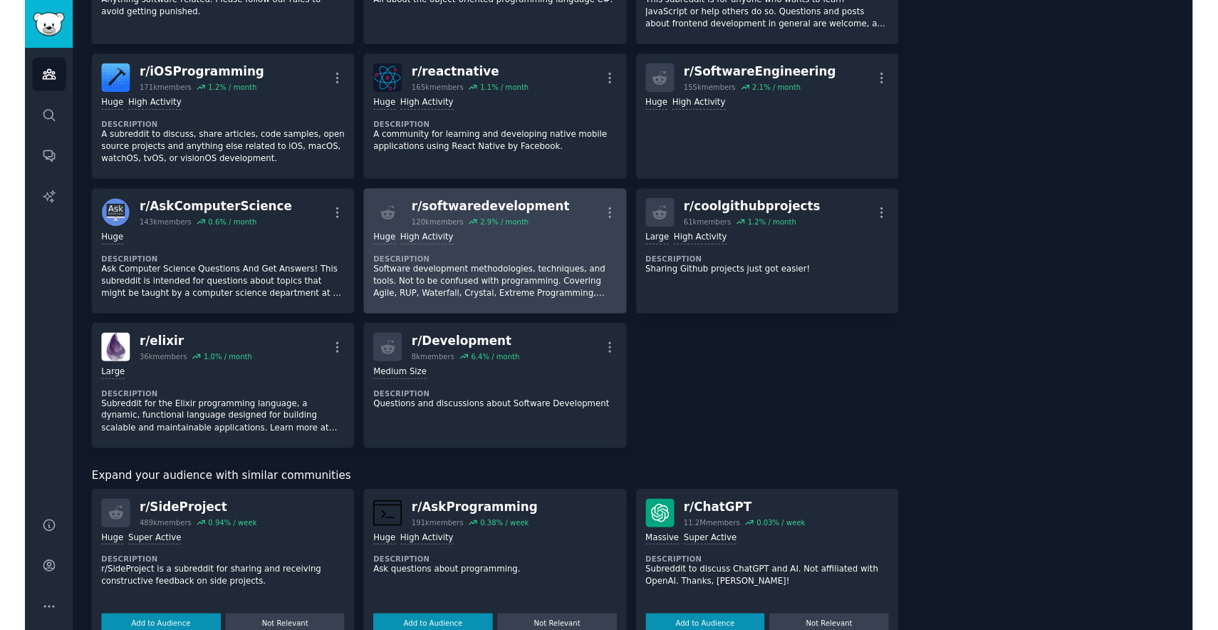
scroll to position [904, 0]
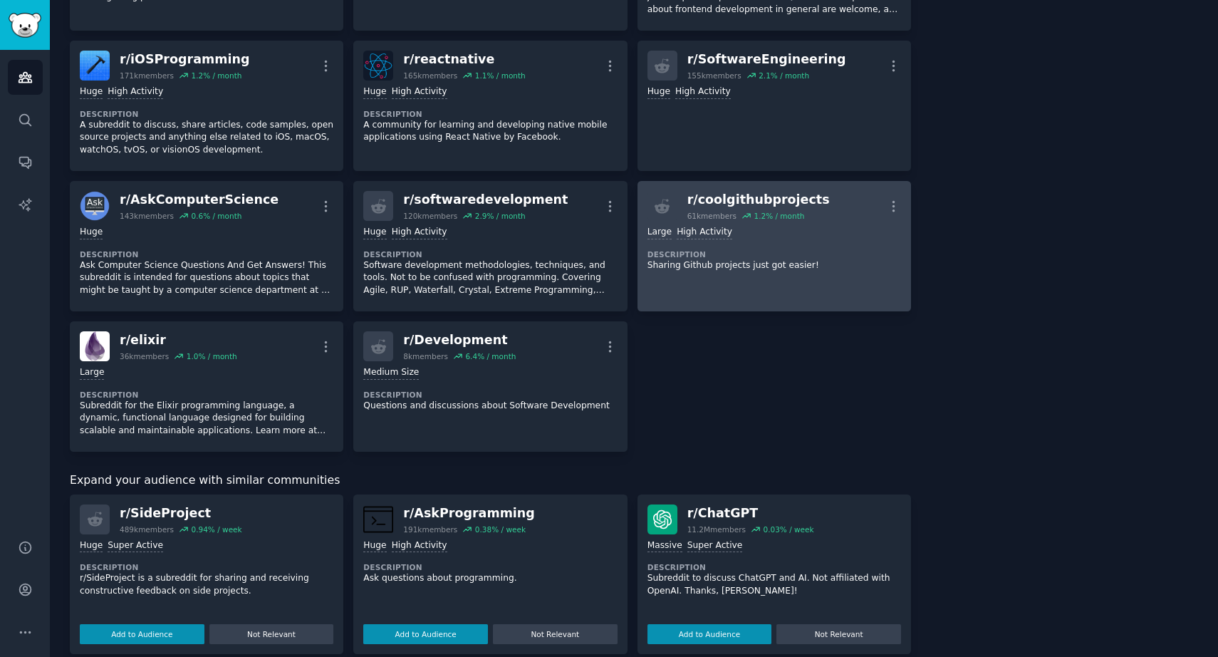
click at [729, 195] on div "r/ coolgithubprojects" at bounding box center [758, 200] width 142 height 18
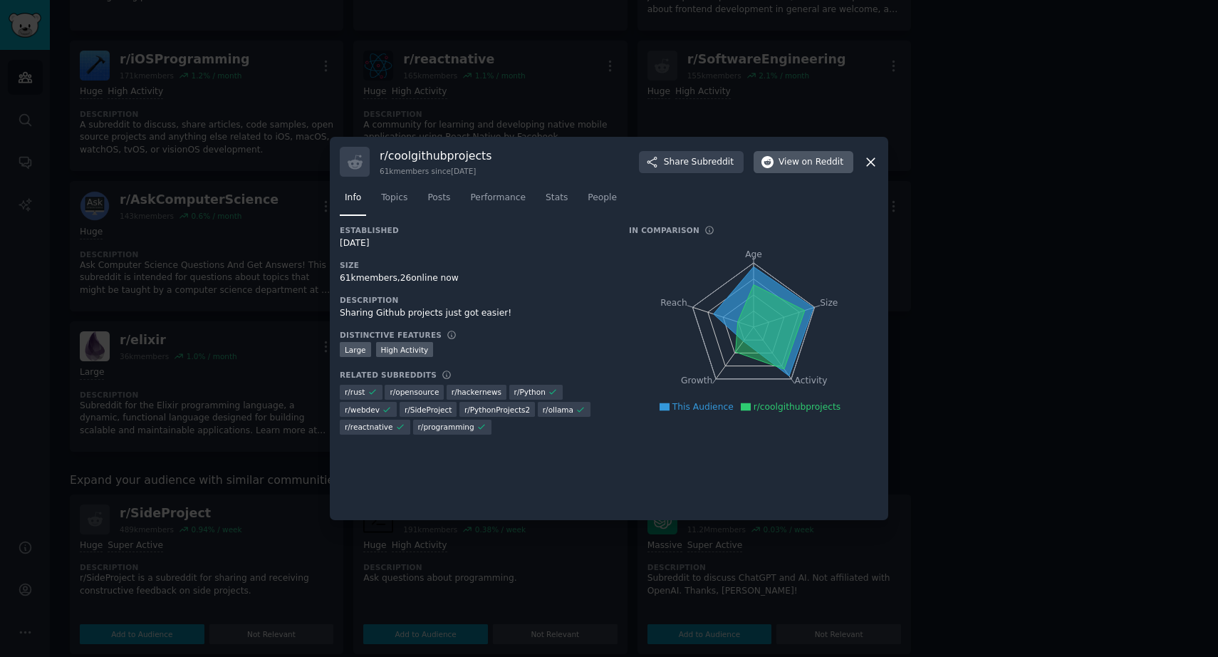
click at [788, 168] on span "View on Reddit" at bounding box center [811, 162] width 65 height 13
click at [873, 163] on icon at bounding box center [870, 162] width 15 height 15
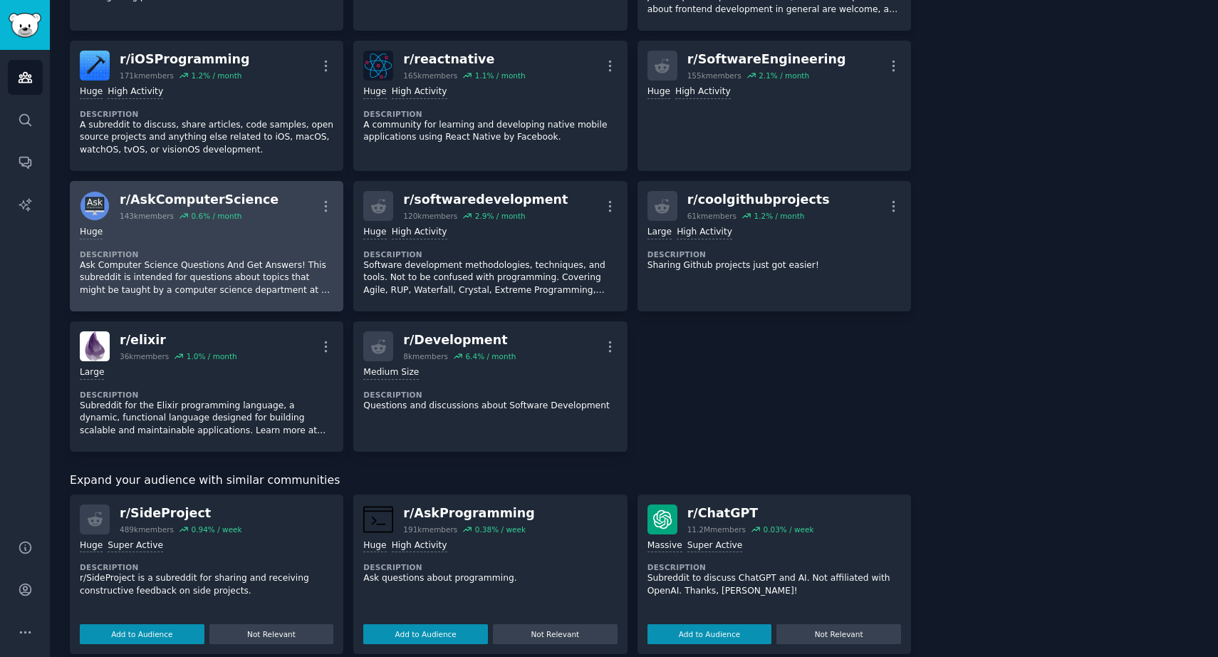
click at [166, 191] on div "r/ AskComputerScience" at bounding box center [199, 200] width 159 height 18
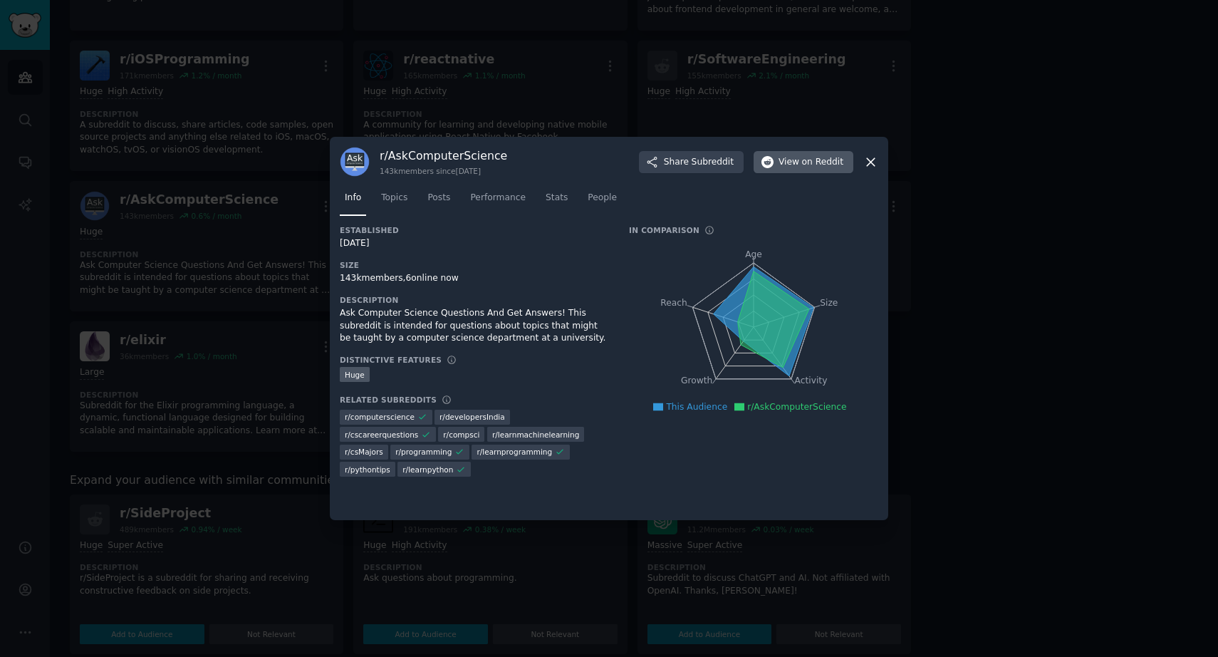
click at [795, 165] on span "View on Reddit" at bounding box center [811, 162] width 65 height 13
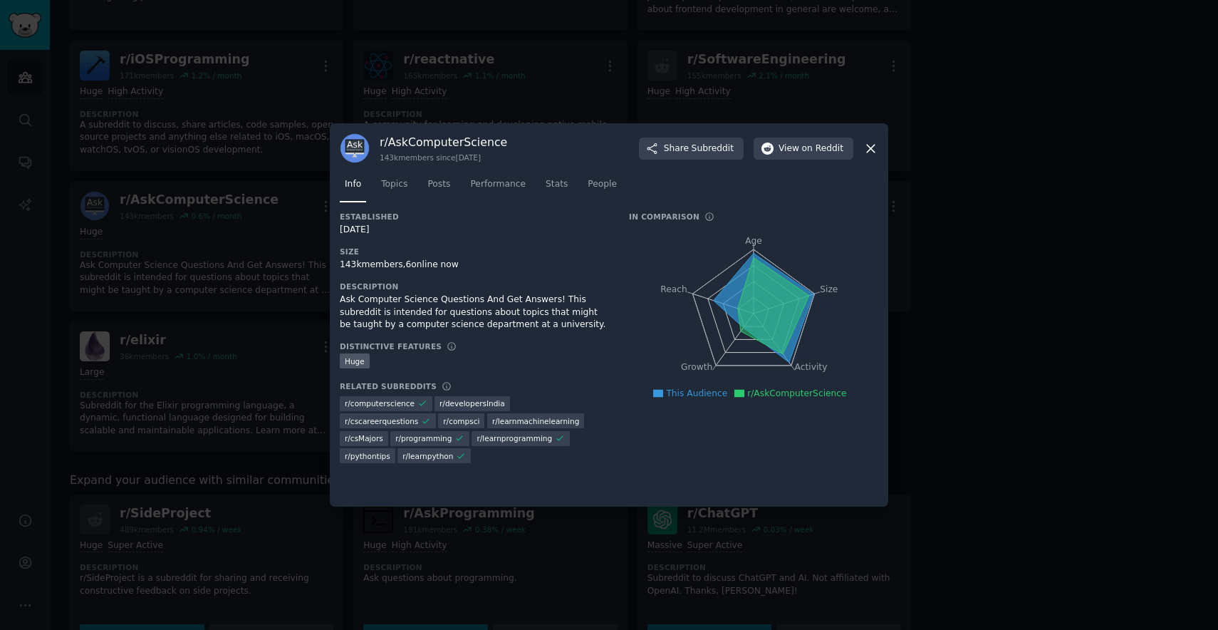
click at [867, 142] on icon at bounding box center [870, 148] width 15 height 15
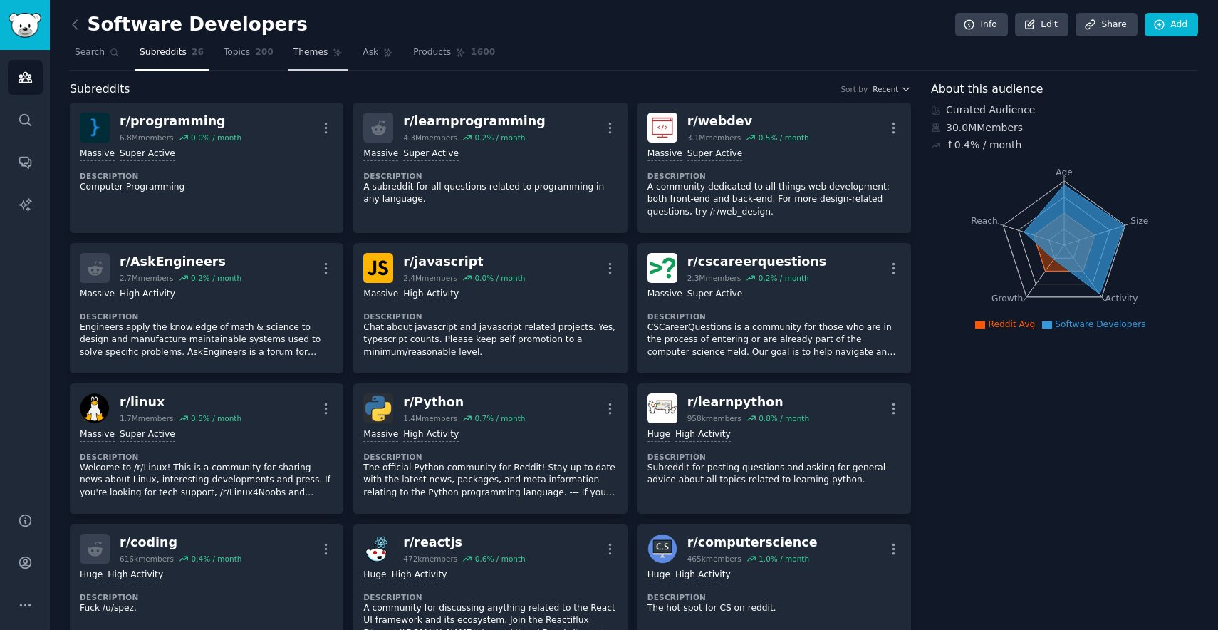
click at [304, 49] on span "Themes" at bounding box center [310, 52] width 35 height 13
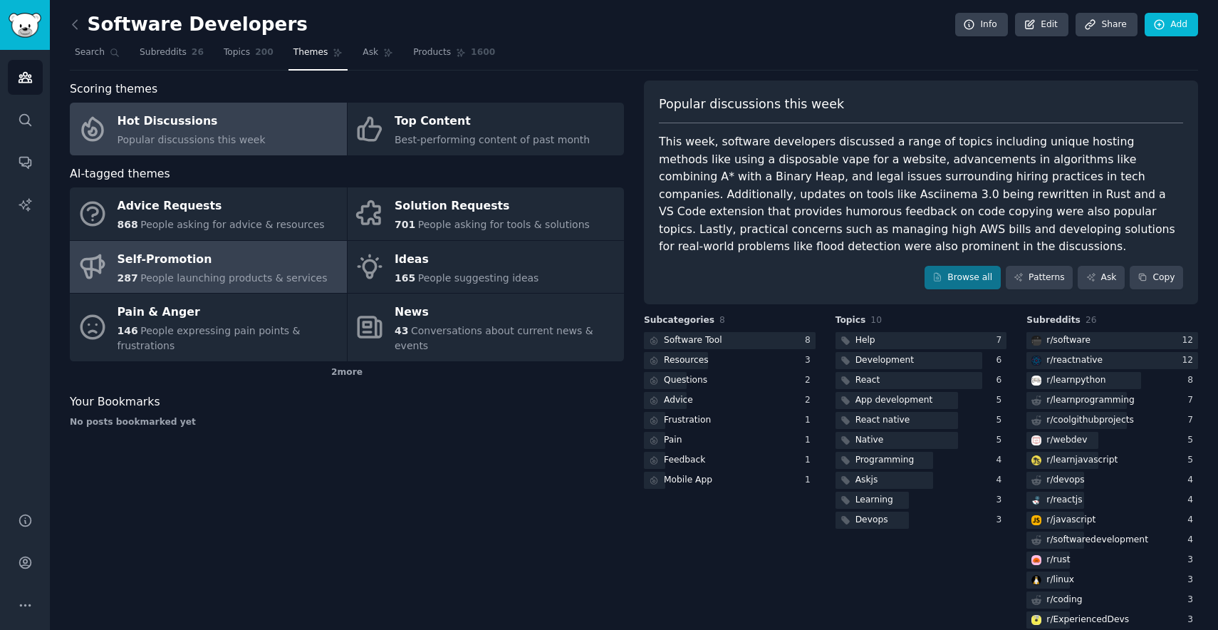
click at [209, 264] on div "Self-Promotion" at bounding box center [223, 259] width 210 height 23
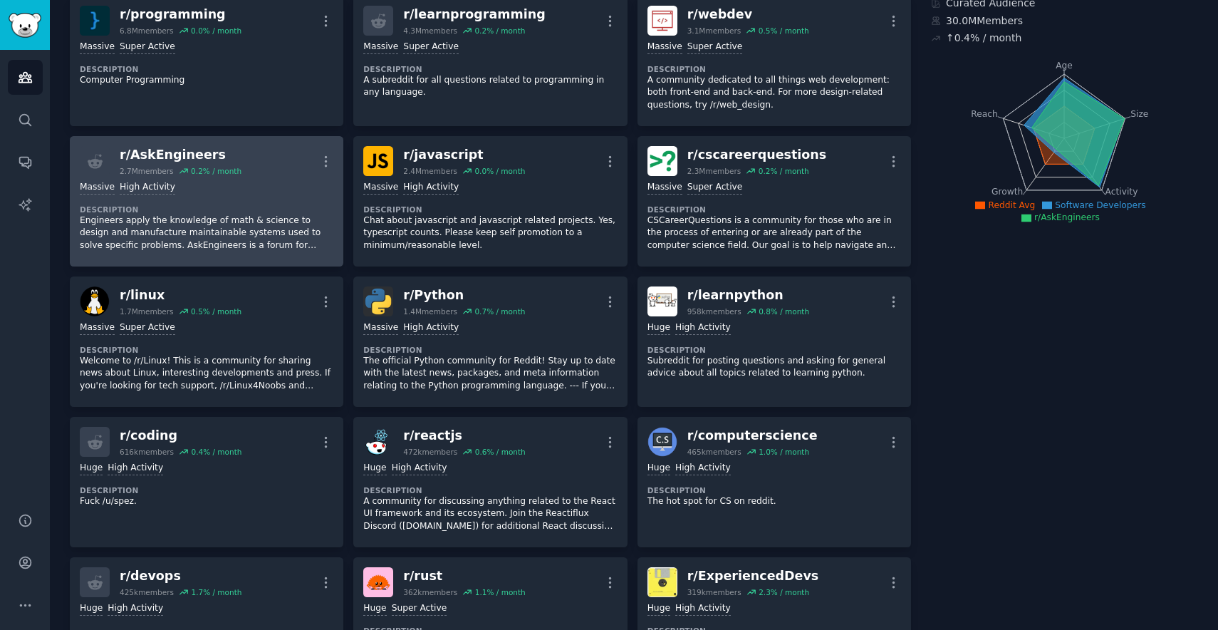
scroll to position [108, 0]
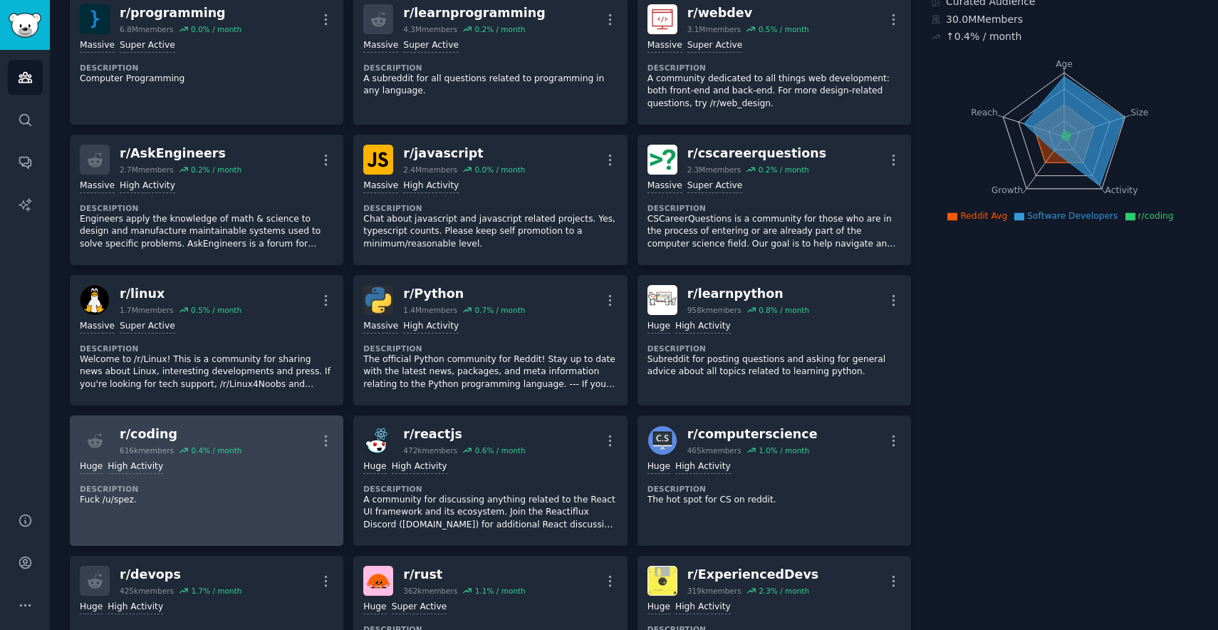
click at [135, 432] on div "r/ coding" at bounding box center [181, 434] width 122 height 18
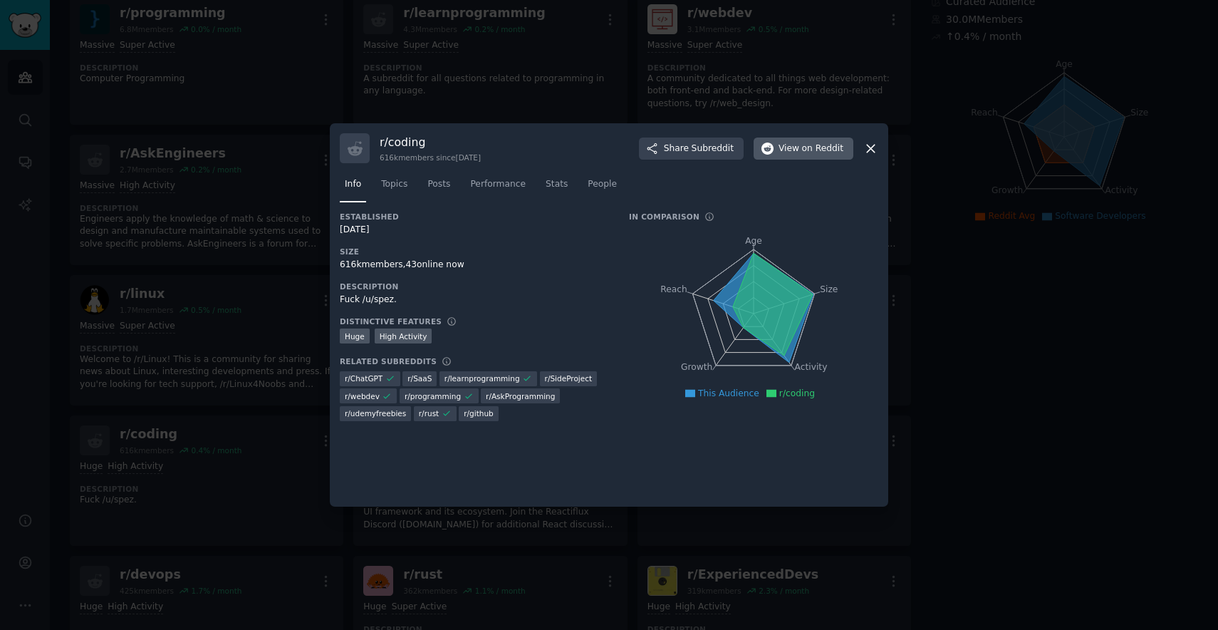
click at [764, 150] on icon "button" at bounding box center [767, 148] width 13 height 13
click at [711, 58] on div at bounding box center [609, 315] width 1218 height 630
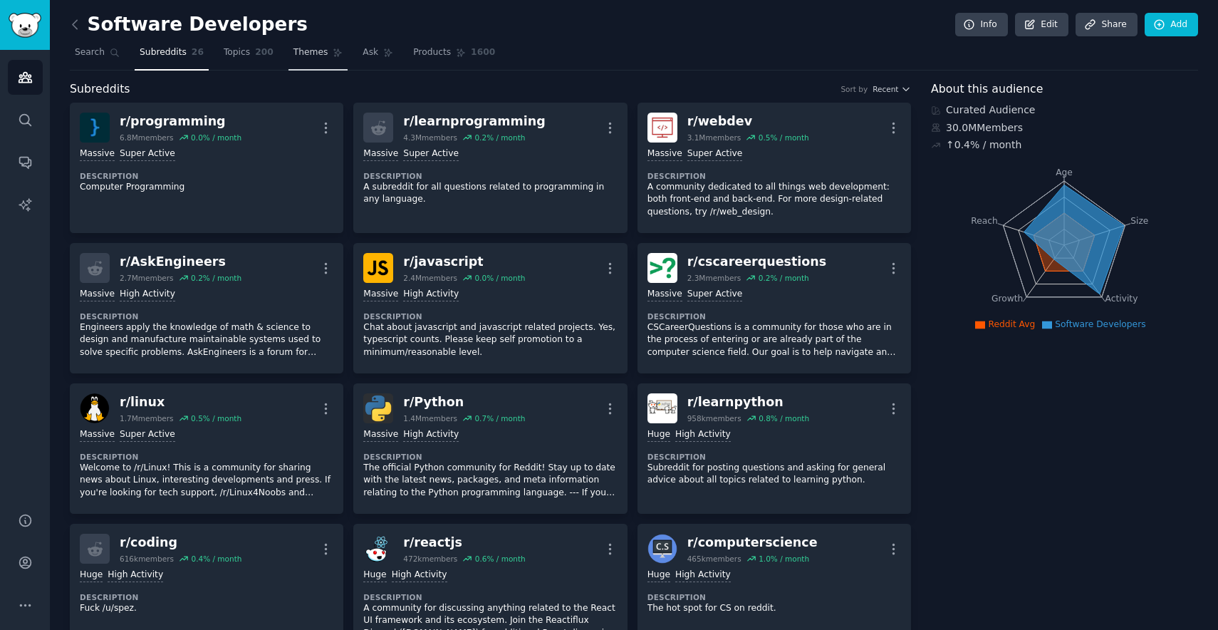
click at [334, 63] on link "Themes" at bounding box center [318, 55] width 60 height 29
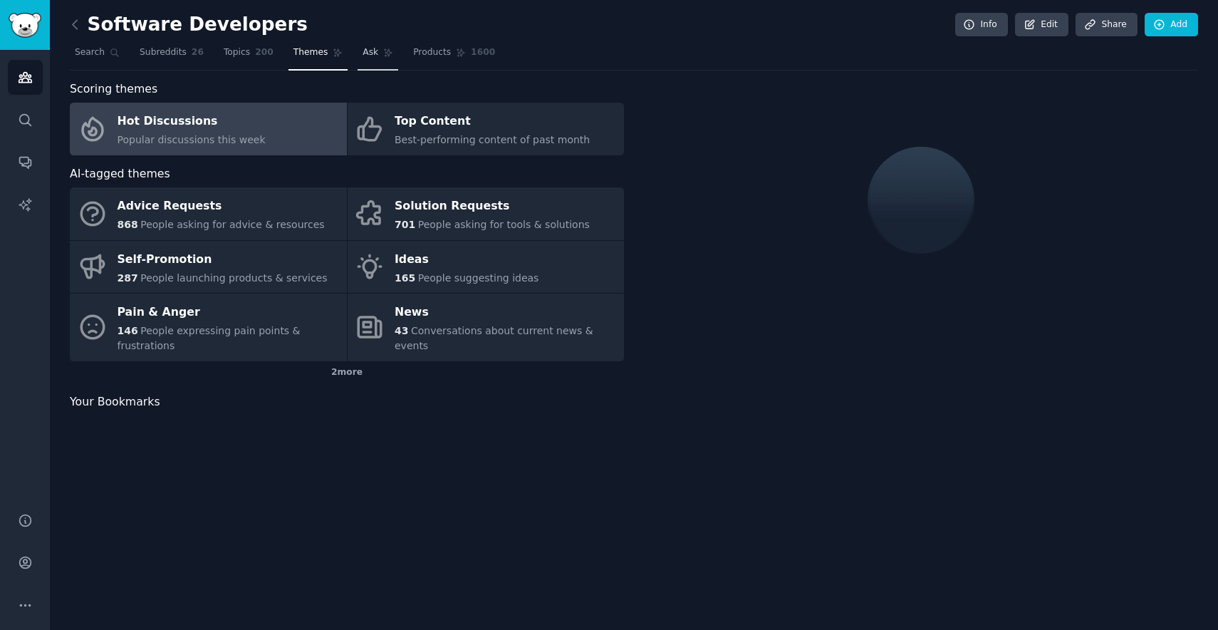
click at [373, 61] on link "Ask" at bounding box center [378, 55] width 41 height 29
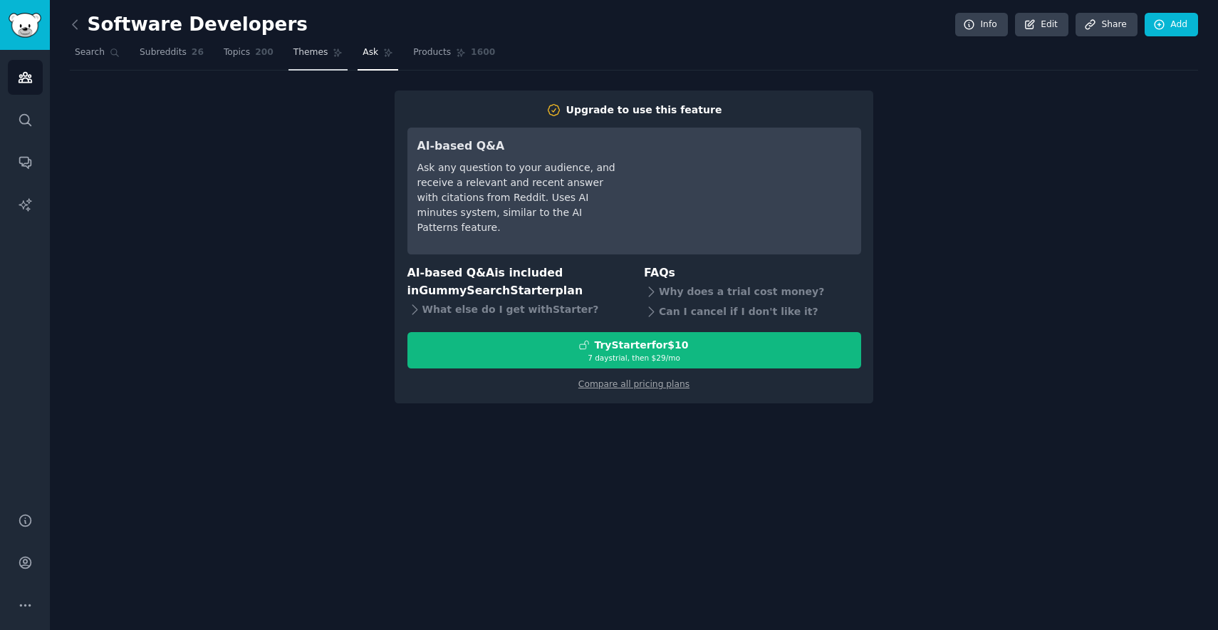
click at [333, 57] on icon at bounding box center [338, 53] width 10 height 10
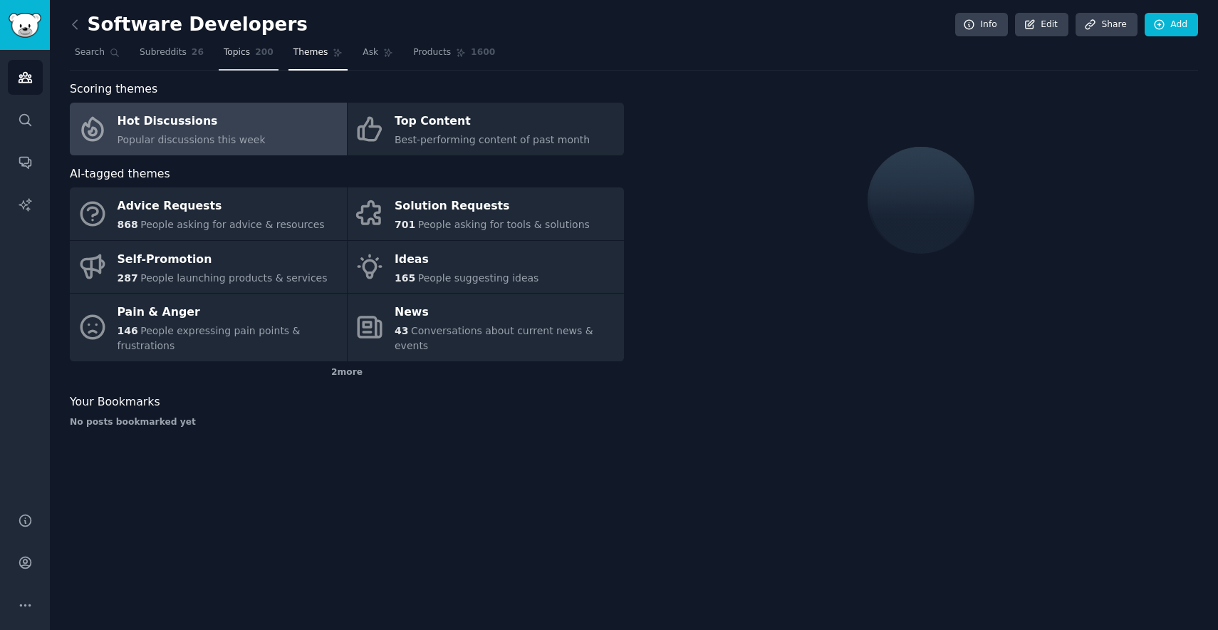
click at [232, 52] on span "Topics" at bounding box center [237, 52] width 26 height 13
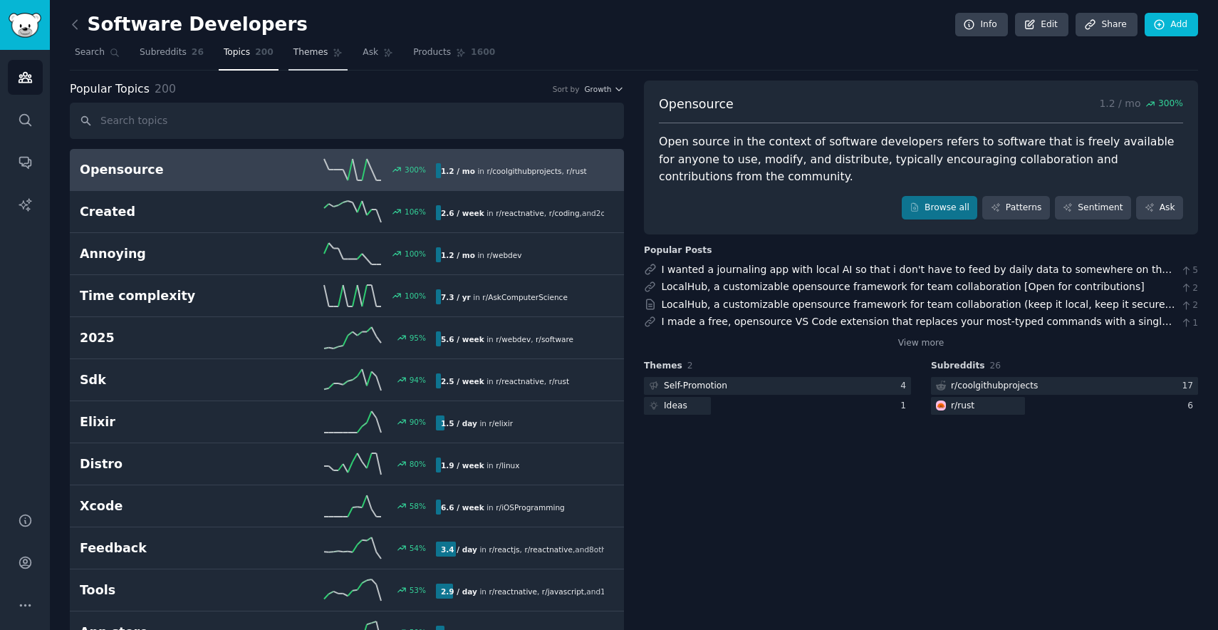
click at [301, 63] on link "Themes" at bounding box center [318, 55] width 60 height 29
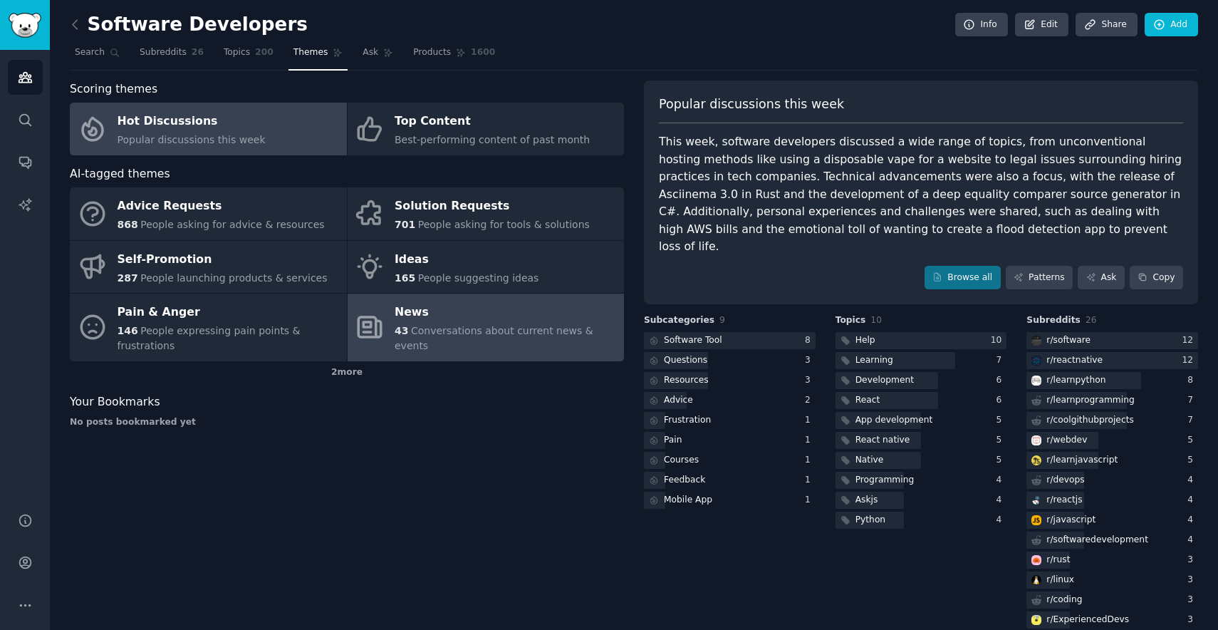
click at [464, 321] on div "News" at bounding box center [506, 312] width 222 height 23
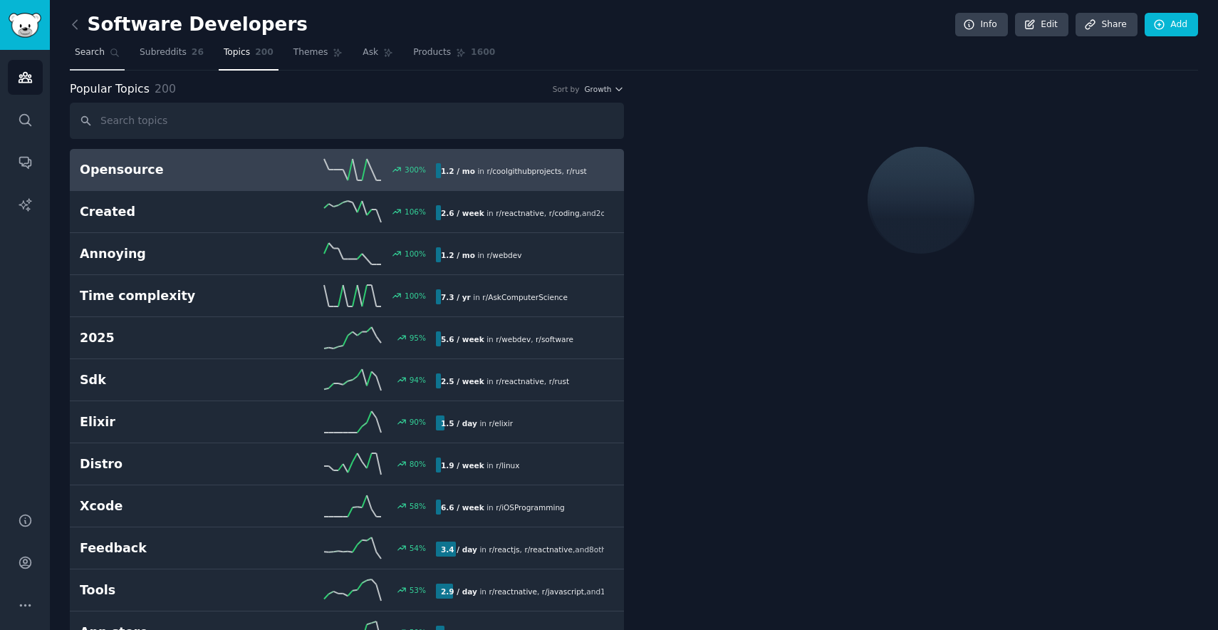
click at [88, 50] on span "Search" at bounding box center [90, 52] width 30 height 13
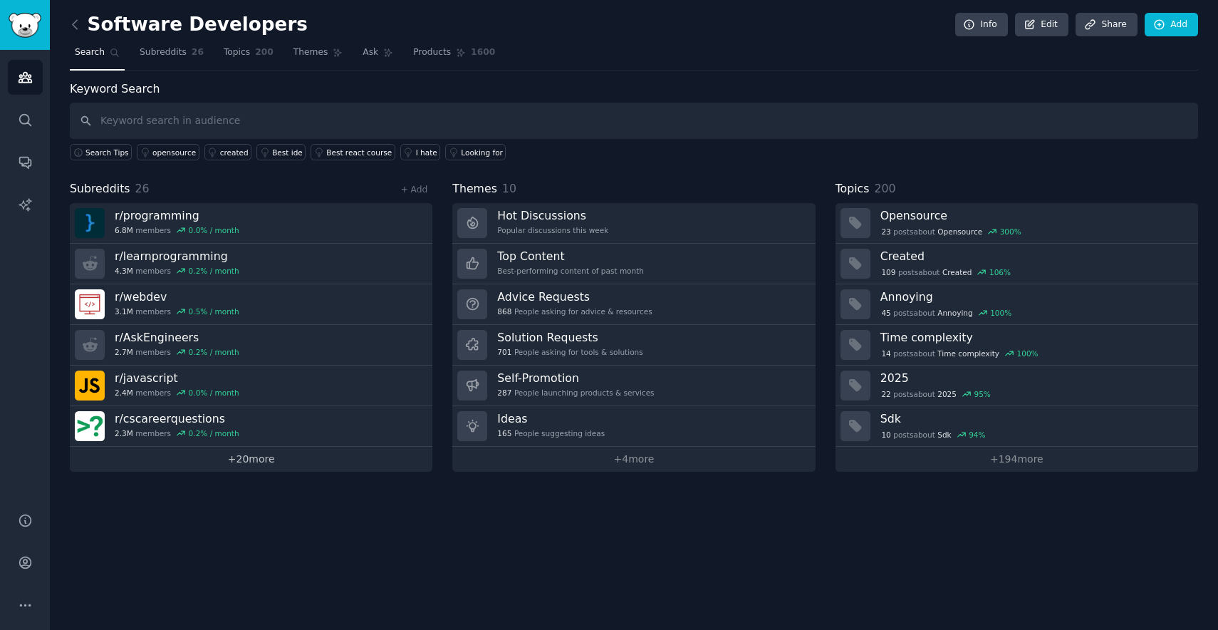
click at [214, 460] on link "+ 20 more" at bounding box center [251, 459] width 363 height 25
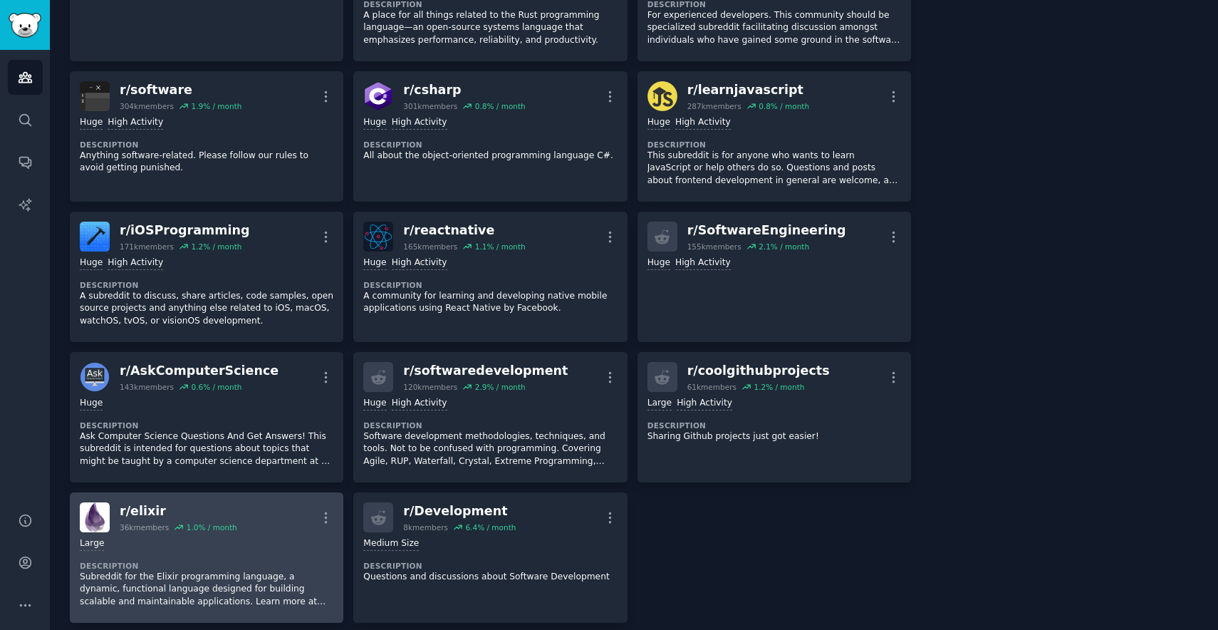
scroll to position [732, 0]
click at [138, 538] on div "Large" at bounding box center [207, 545] width 254 height 14
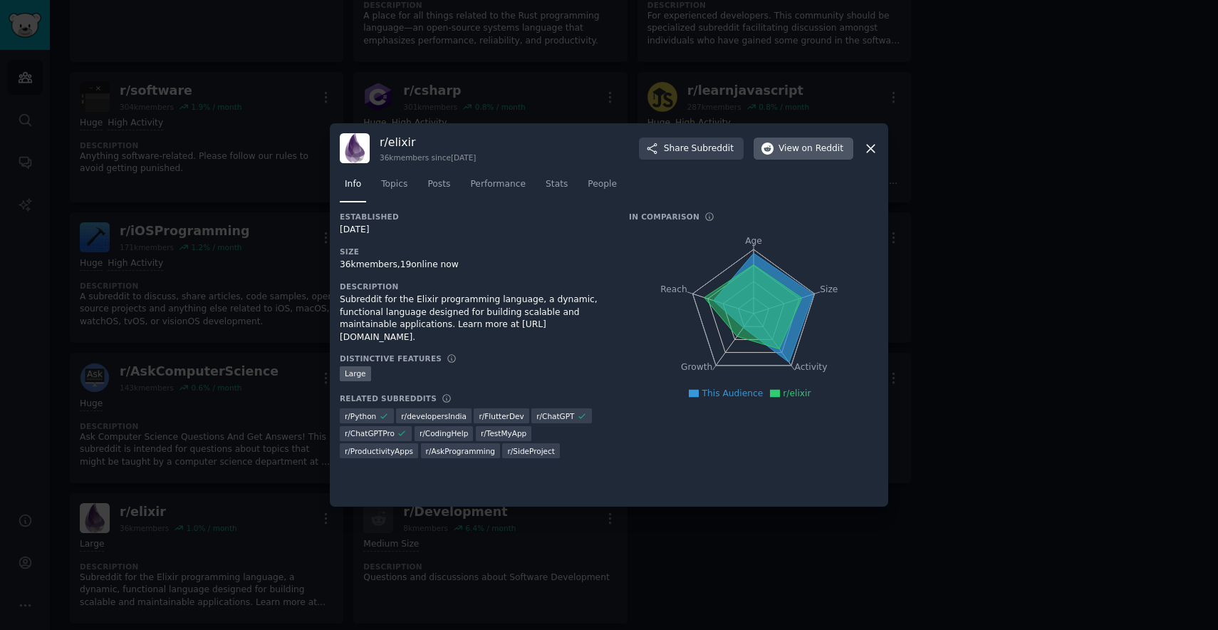
click at [791, 151] on span "View on Reddit" at bounding box center [811, 148] width 65 height 13
click at [874, 145] on icon at bounding box center [871, 149] width 8 height 8
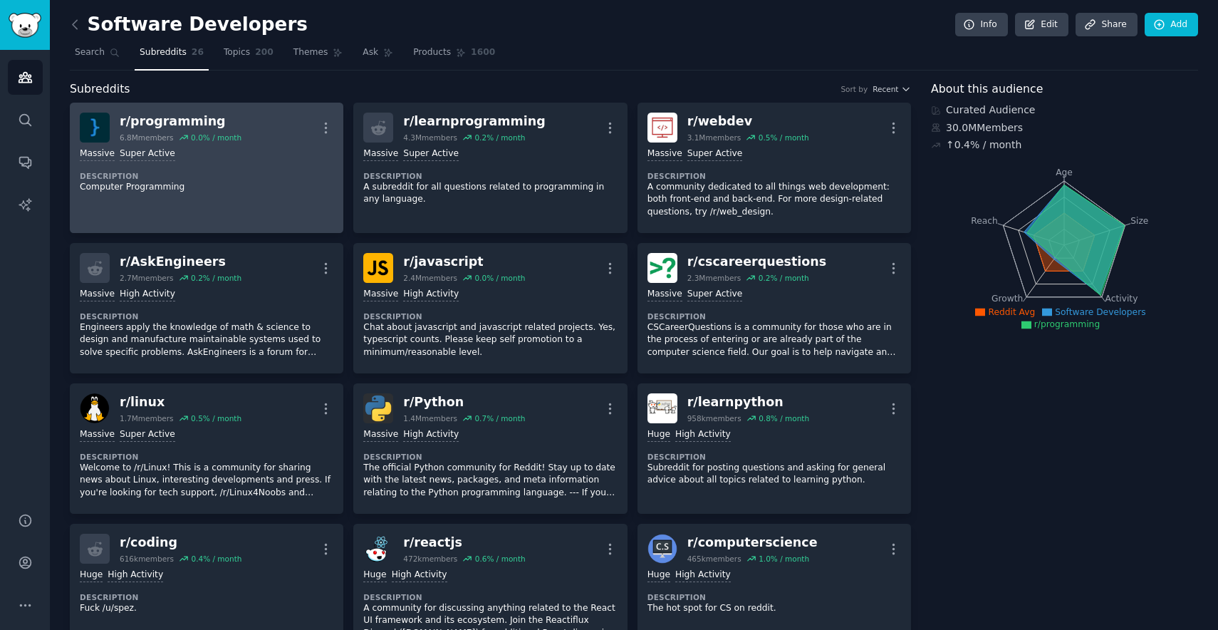
click at [291, 116] on div "r/ programming 6.8M members 0.0 % / month More" at bounding box center [207, 128] width 254 height 30
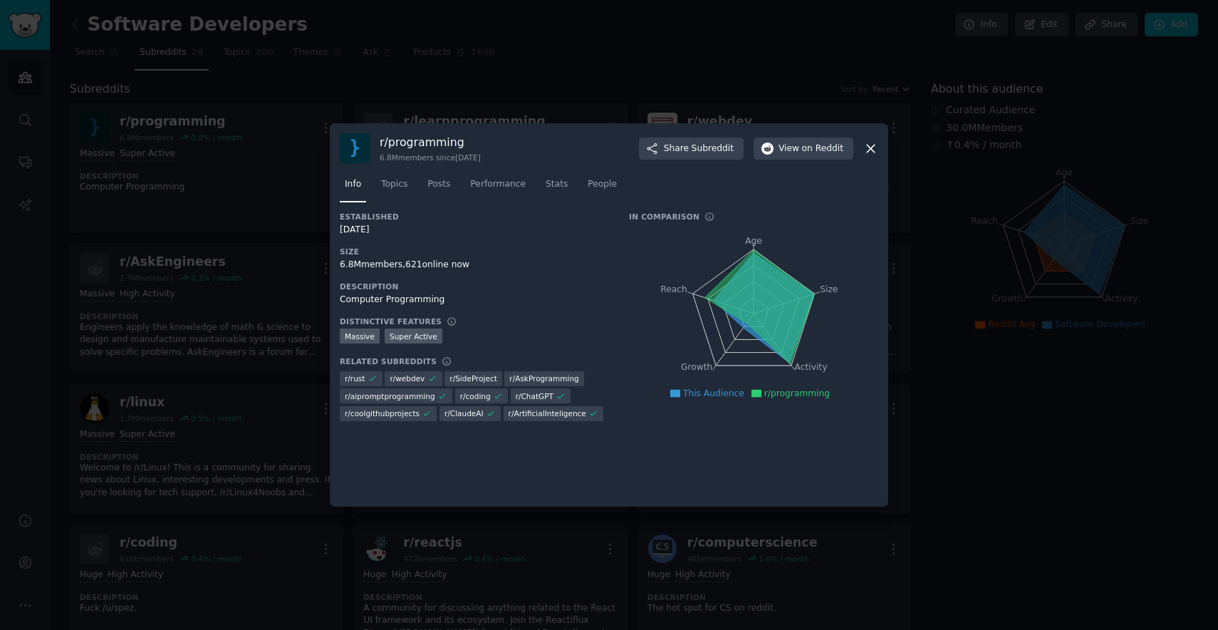
click at [766, 94] on div at bounding box center [609, 315] width 1218 height 630
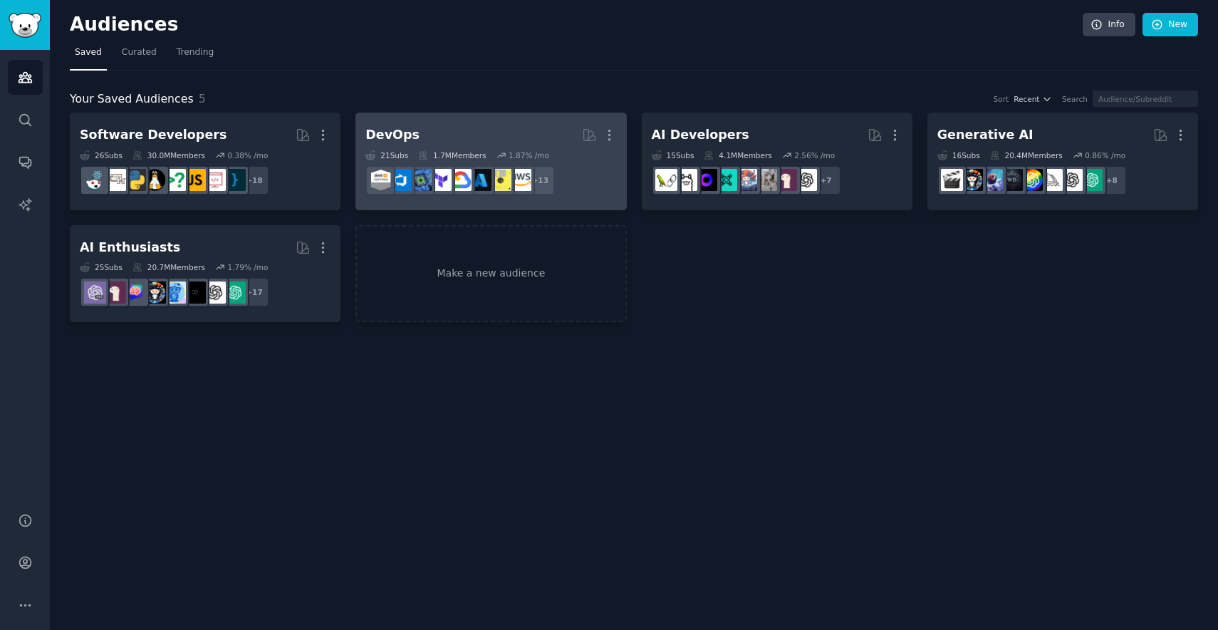
click at [463, 135] on h2 "DevOps More" at bounding box center [490, 135] width 251 height 25
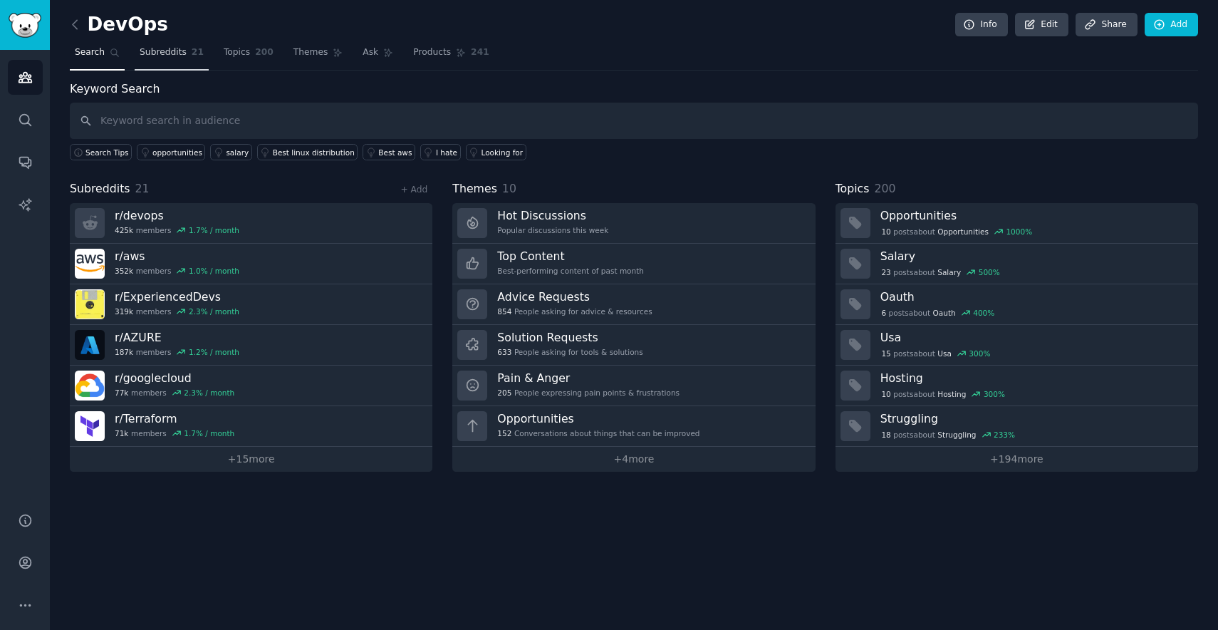
click at [156, 51] on span "Subreddits" at bounding box center [163, 52] width 47 height 13
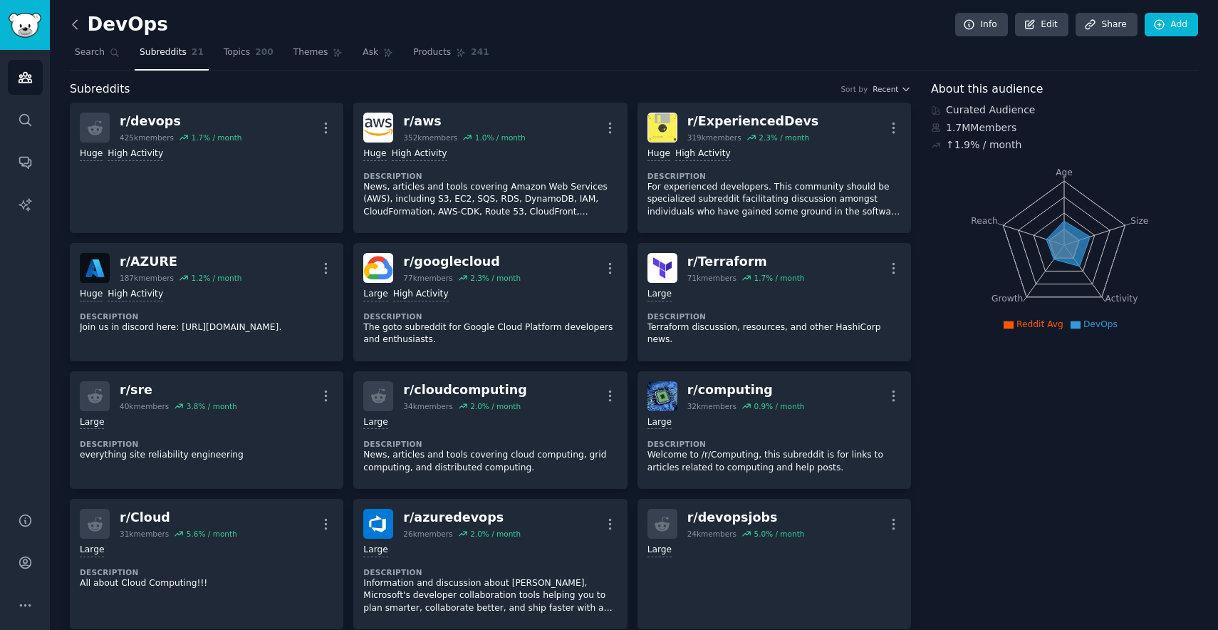
click at [73, 23] on icon at bounding box center [75, 24] width 15 height 15
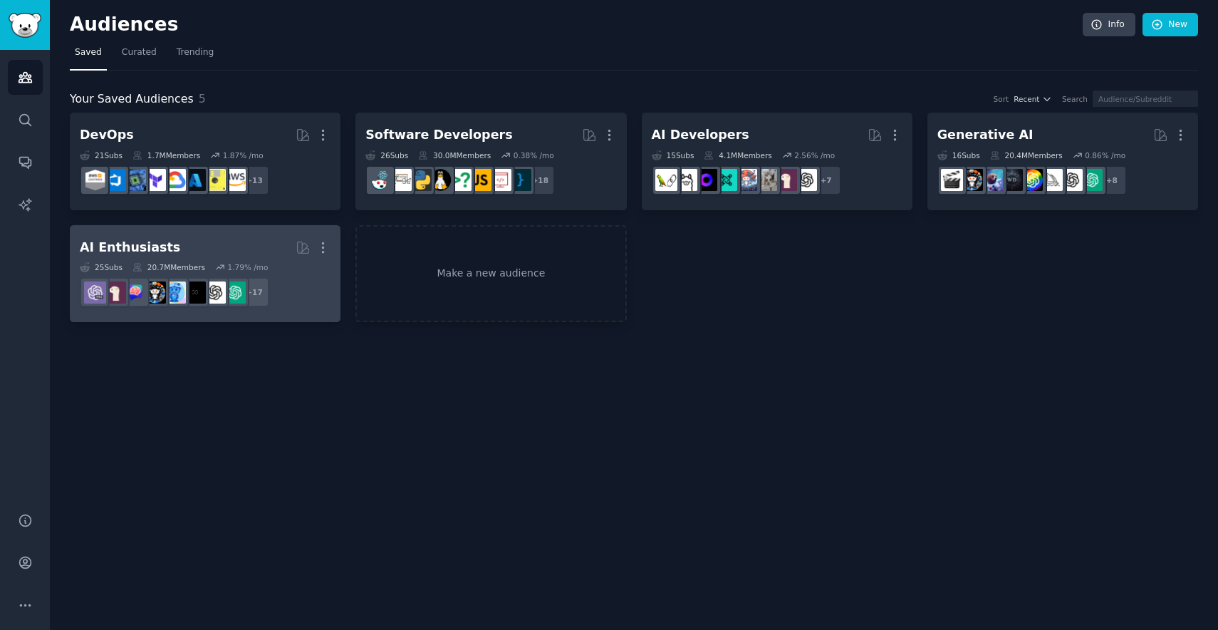
click at [217, 230] on link "AI Enthusiasts More 25 Sub s 20.7M Members 1.79 % /mo + 17" at bounding box center [205, 274] width 271 height 98
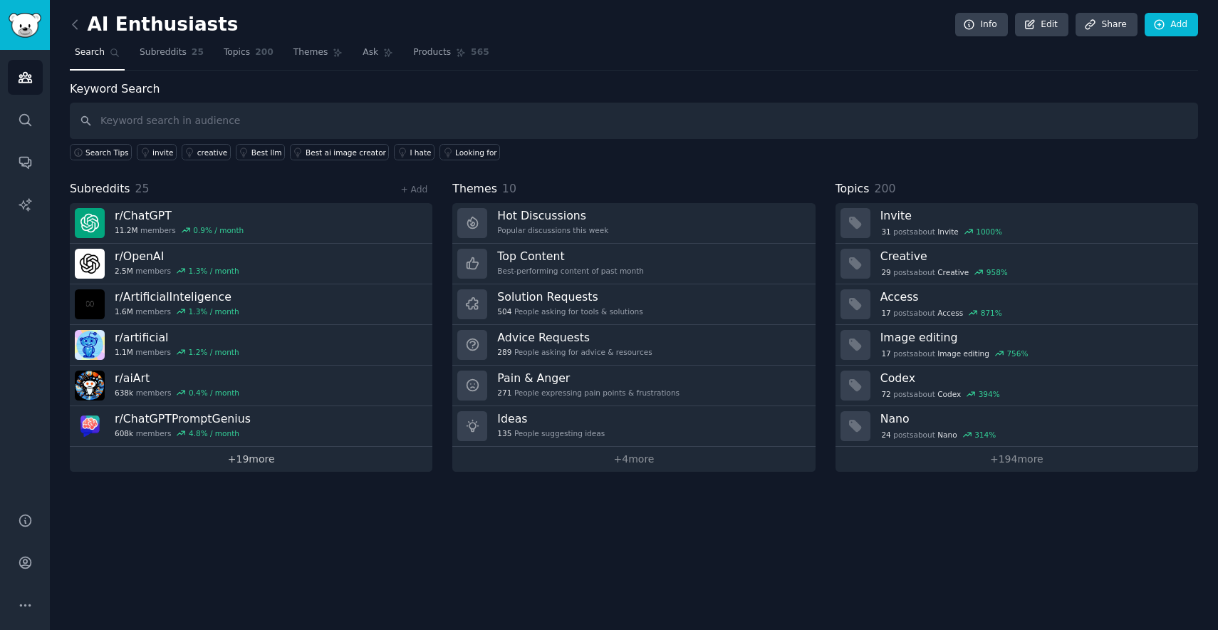
click at [222, 457] on link "+ 19 more" at bounding box center [251, 459] width 363 height 25
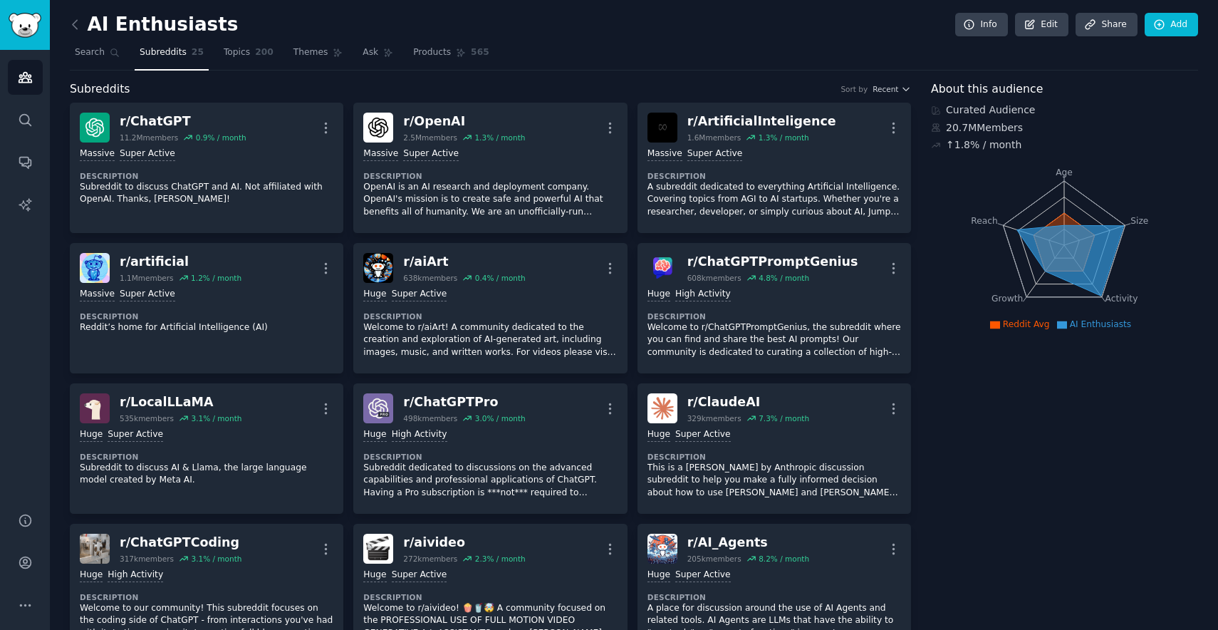
click at [238, 41] on div "AI Enthusiasts Info Edit Share Add" at bounding box center [634, 27] width 1128 height 29
click at [242, 52] on span "Topics" at bounding box center [237, 52] width 26 height 13
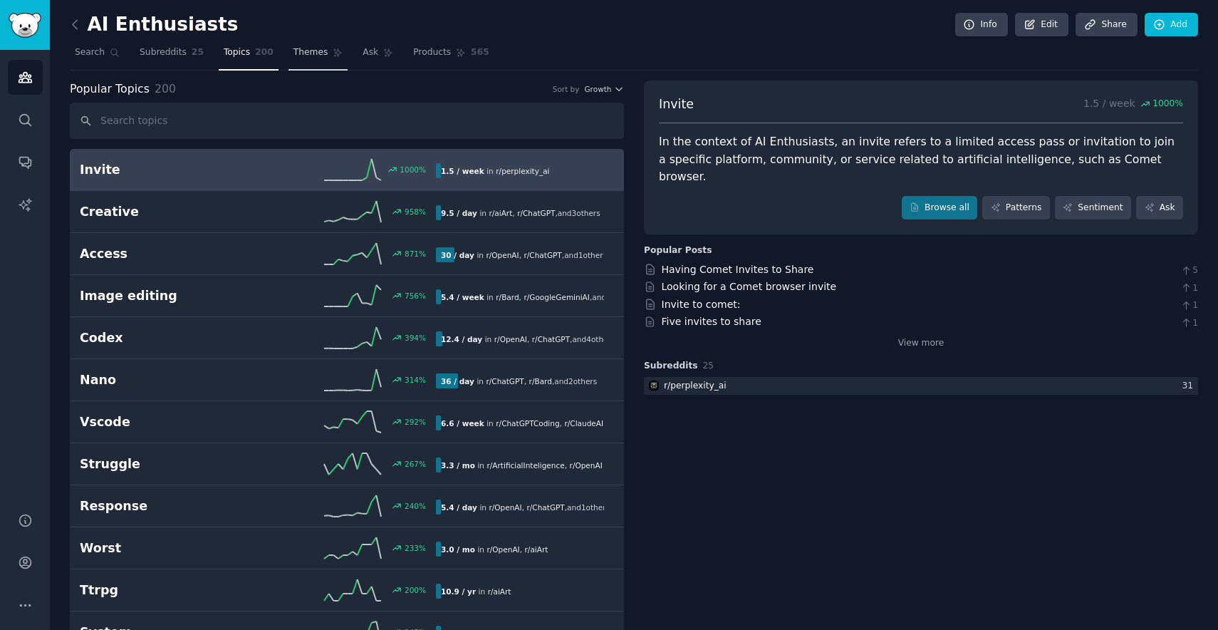
click at [302, 51] on span "Themes" at bounding box center [310, 52] width 35 height 13
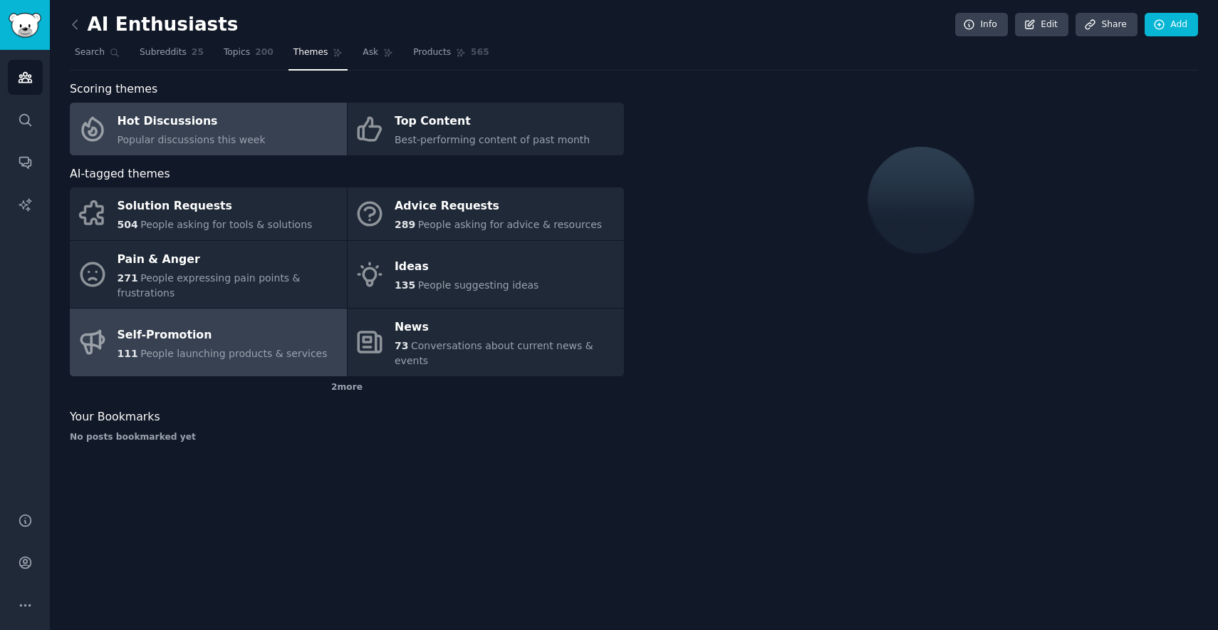
click at [255, 323] on div "Self-Promotion" at bounding box center [223, 334] width 210 height 23
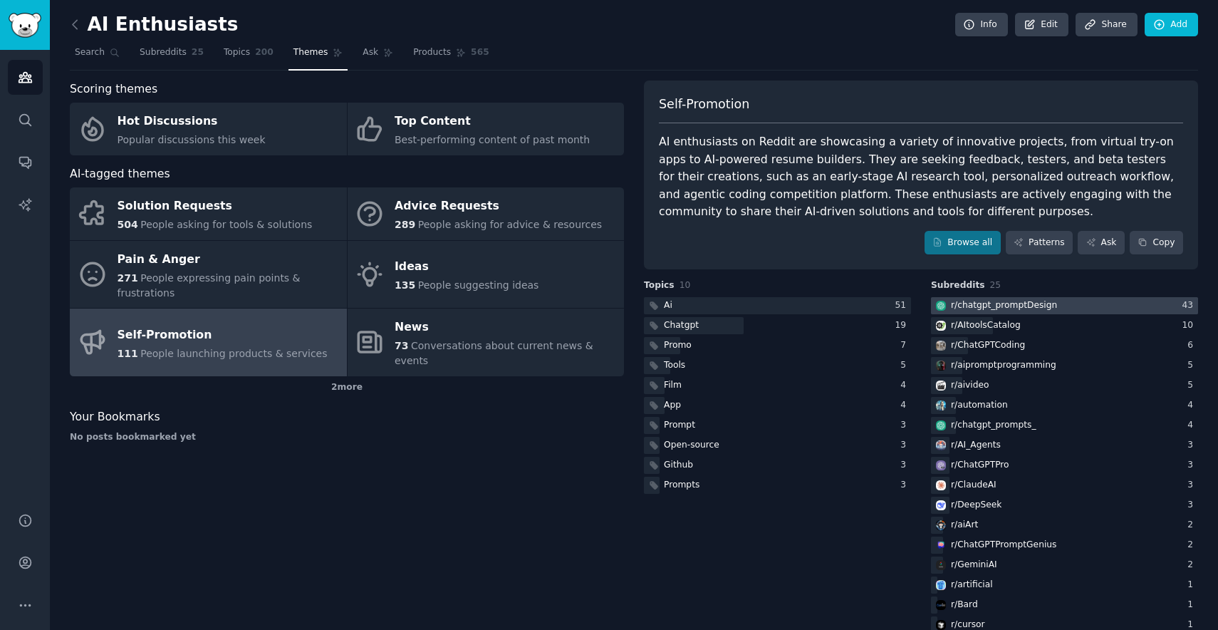
click at [953, 299] on div "r/ chatgpt_promptDesign" at bounding box center [1004, 305] width 106 height 13
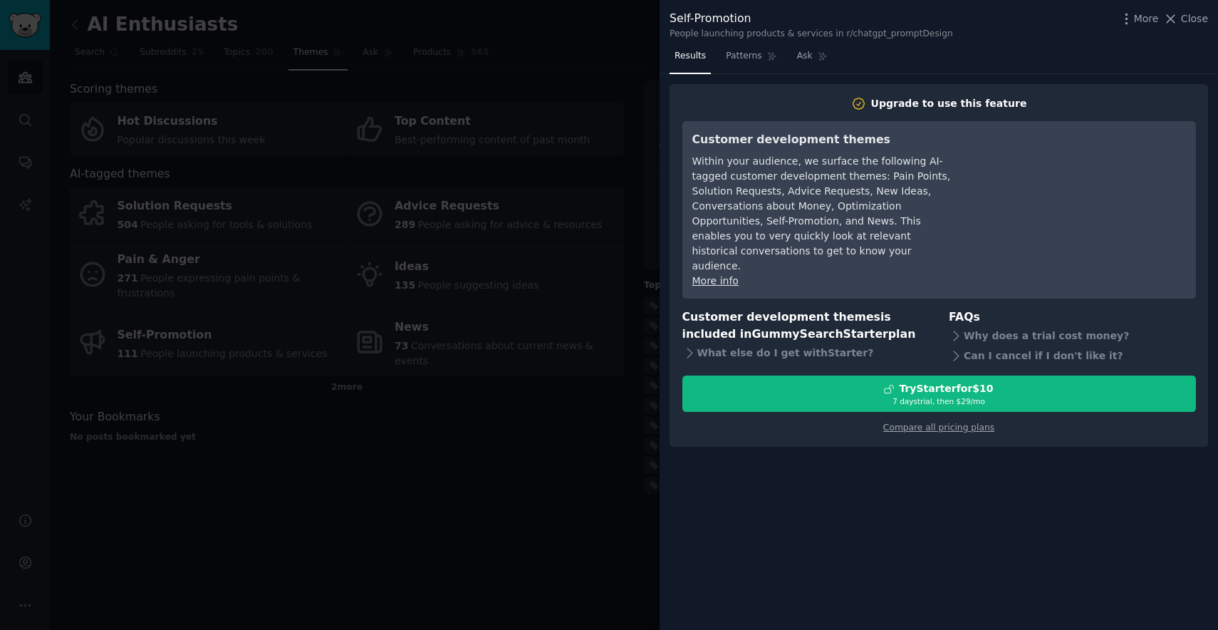
click at [504, 265] on div at bounding box center [609, 315] width 1218 height 630
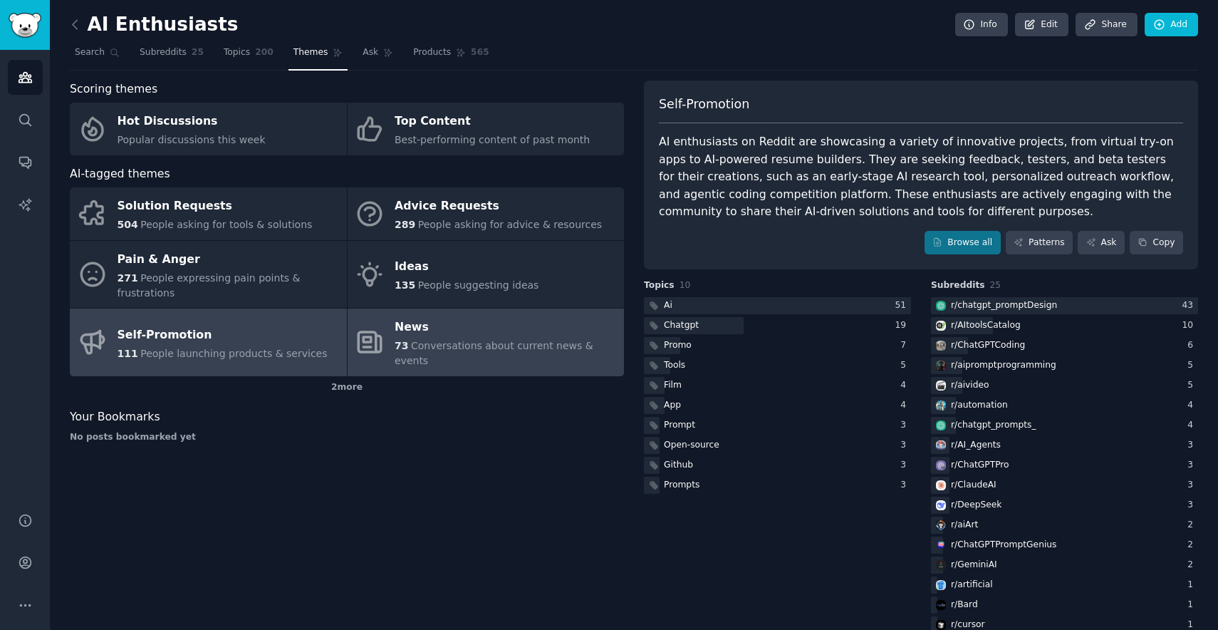
click at [397, 328] on div "News" at bounding box center [506, 327] width 222 height 23
